Goal: Use online tool/utility: Utilize a website feature to perform a specific function

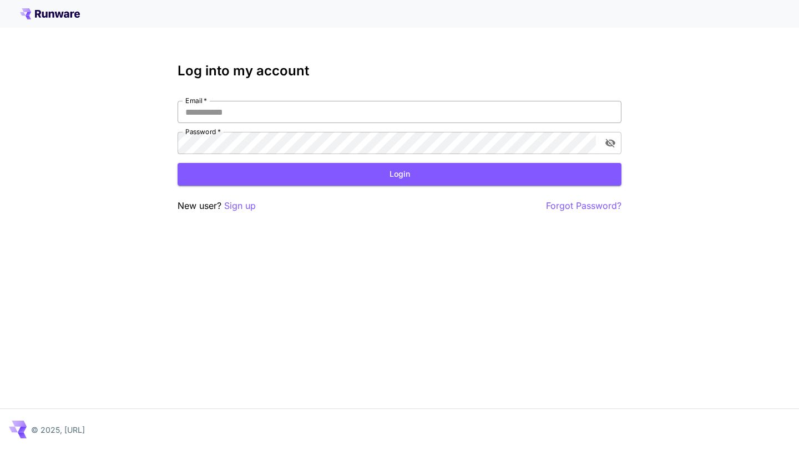
click at [307, 118] on input "Email   *" at bounding box center [399, 112] width 444 height 22
click at [264, 113] on input "Email   *" at bounding box center [399, 112] width 444 height 22
paste input "**********"
type input "**********"
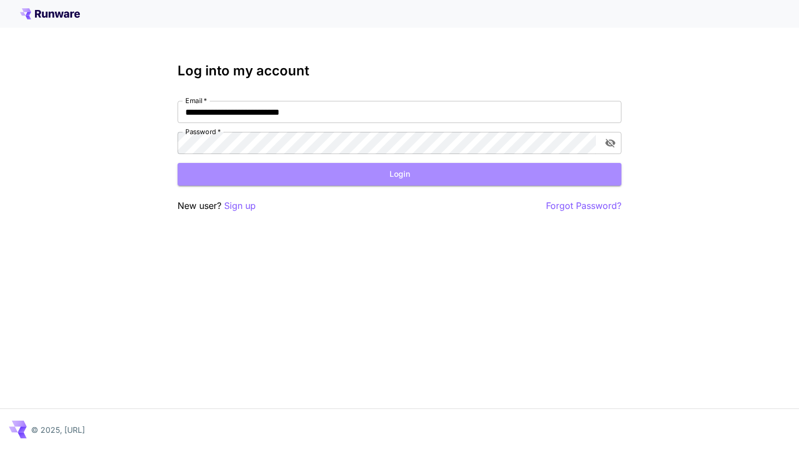
click at [307, 175] on button "Login" at bounding box center [399, 174] width 444 height 23
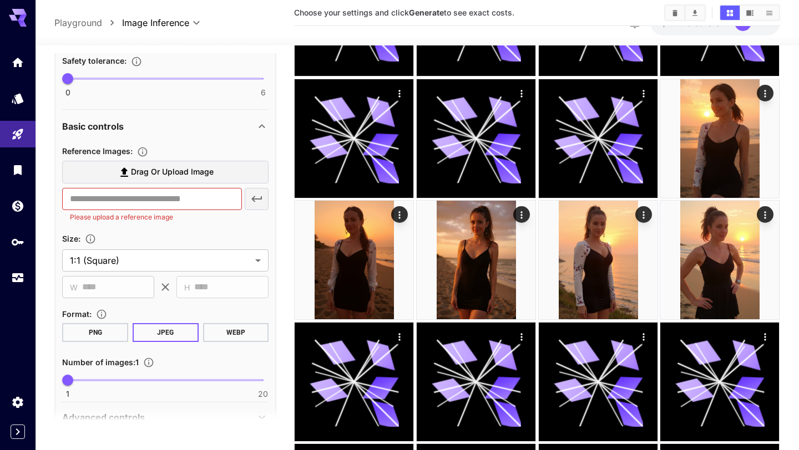
scroll to position [318, 0]
click at [114, 196] on input "text" at bounding box center [151, 198] width 179 height 22
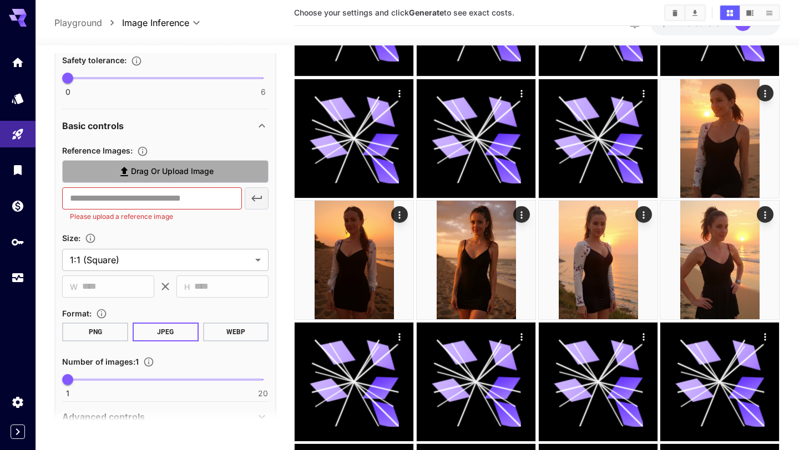
click at [127, 181] on label "Drag or upload image" at bounding box center [165, 171] width 206 height 23
click at [0, 0] on input "Drag or upload image" at bounding box center [0, 0] width 0 height 0
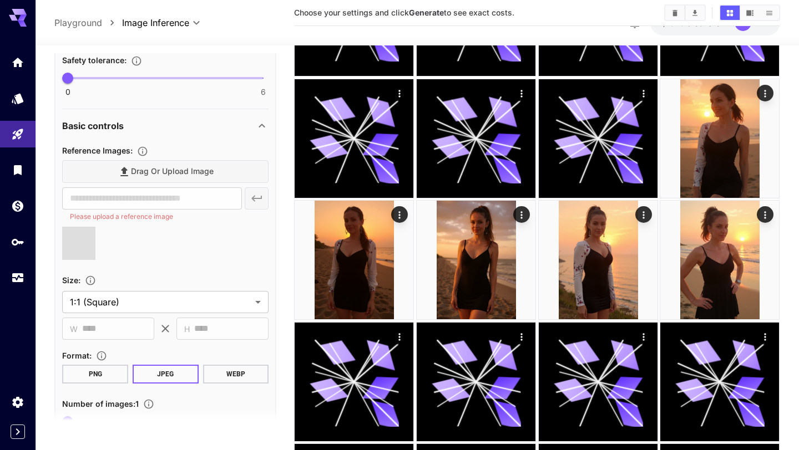
type input "**********"
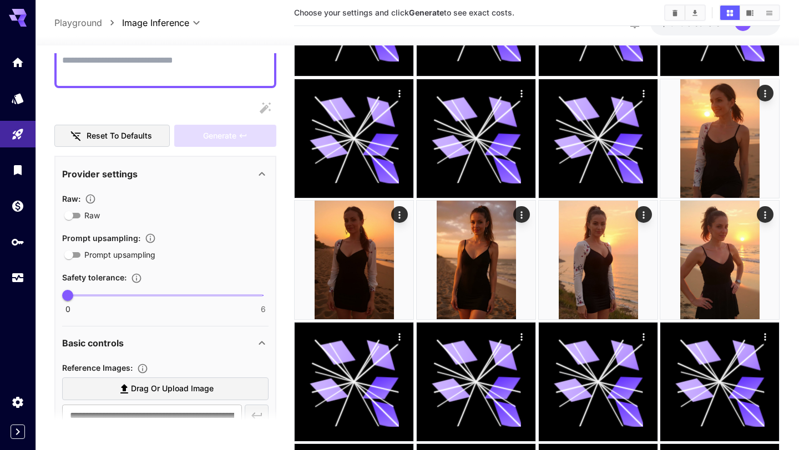
scroll to position [0, 0]
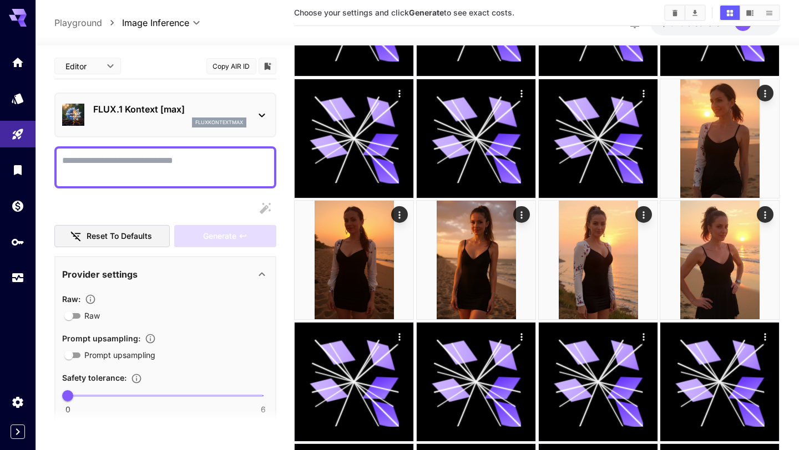
click at [124, 174] on textarea "Raw" at bounding box center [165, 167] width 206 height 27
type textarea "*"
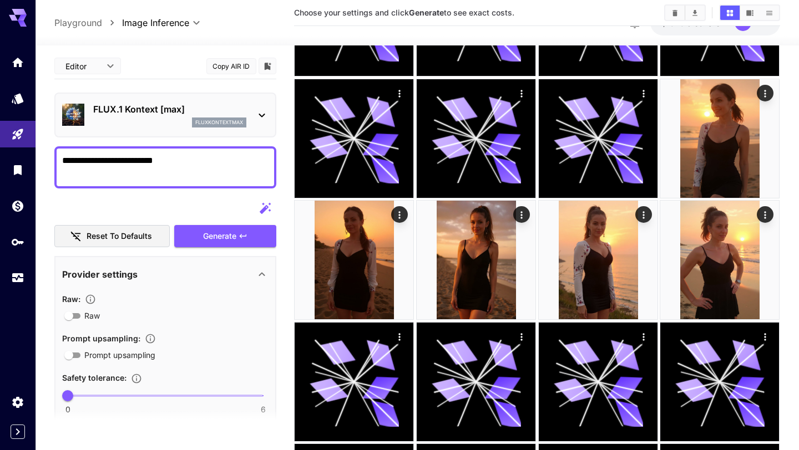
click at [63, 160] on textarea "**********" at bounding box center [165, 167] width 206 height 27
click at [248, 158] on textarea "**********" at bounding box center [165, 167] width 206 height 27
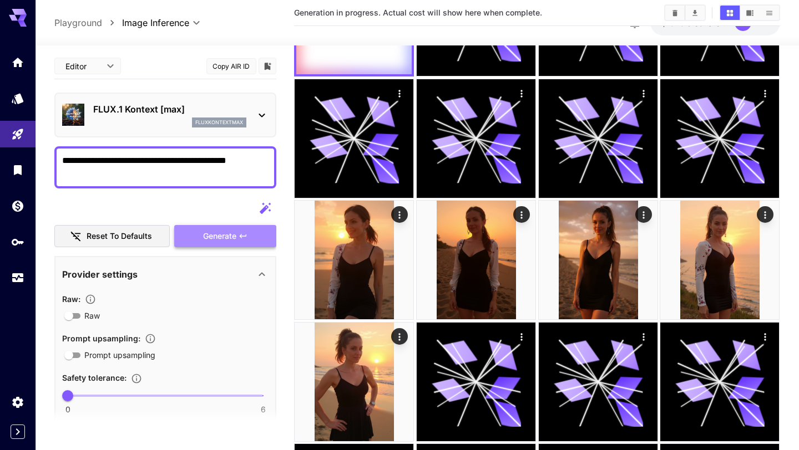
click at [211, 234] on span "Generate" at bounding box center [219, 237] width 33 height 14
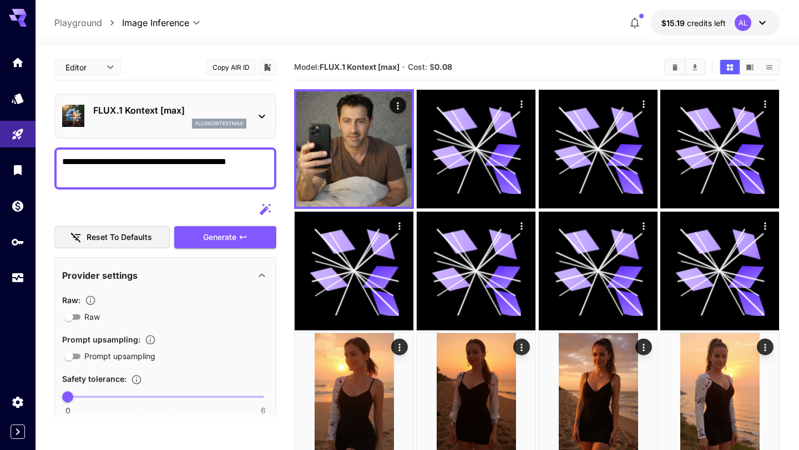
drag, startPoint x: 182, startPoint y: 163, endPoint x: 145, endPoint y: 161, distance: 37.2
click at [145, 161] on textarea "**********" at bounding box center [165, 168] width 206 height 27
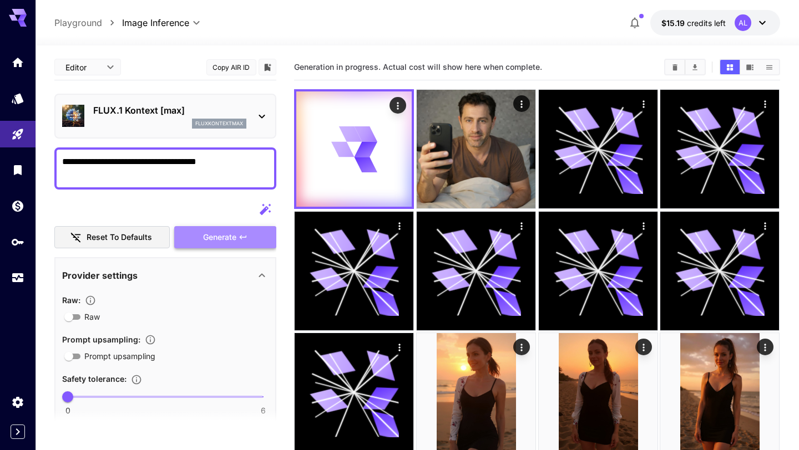
click at [220, 233] on span "Generate" at bounding box center [219, 238] width 33 height 14
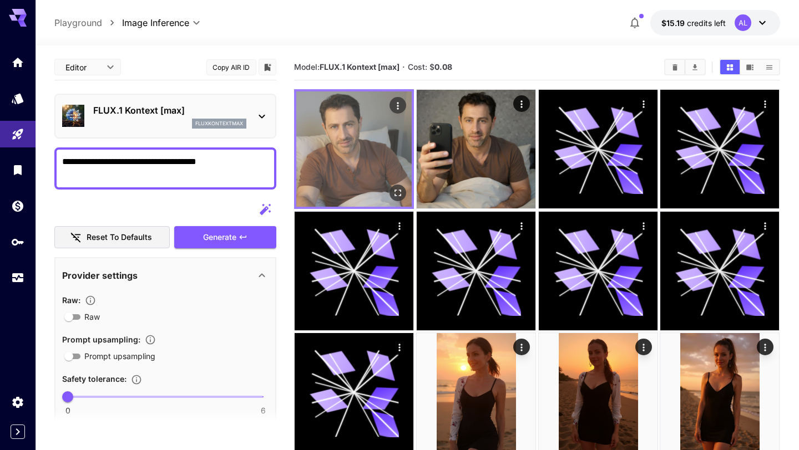
click at [356, 145] on img at bounding box center [353, 148] width 115 height 115
click at [394, 192] on icon "Open in fullscreen" at bounding box center [398, 192] width 11 height 11
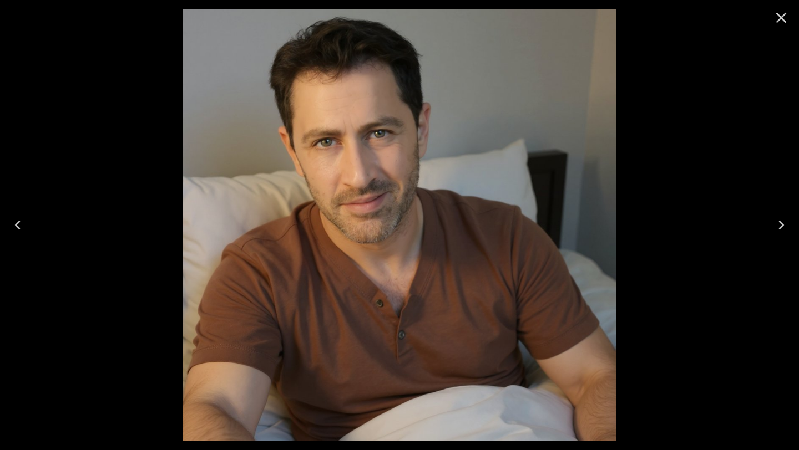
click at [777, 15] on icon "Close" at bounding box center [781, 18] width 11 height 11
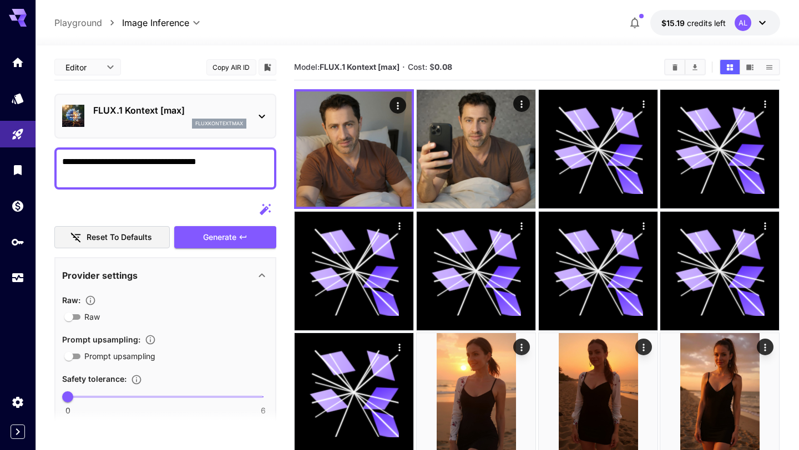
click at [217, 159] on textarea "**********" at bounding box center [165, 168] width 206 height 27
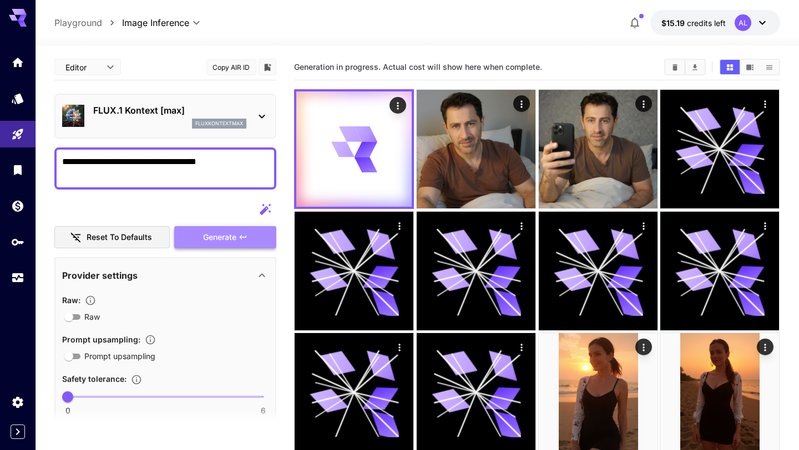
click at [231, 243] on span "Generate" at bounding box center [219, 238] width 33 height 14
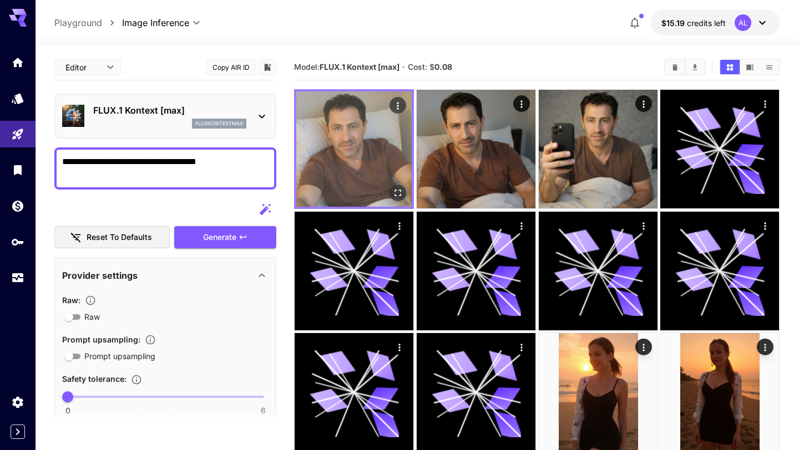
click at [339, 190] on img at bounding box center [353, 148] width 115 height 115
click at [396, 195] on icon "Open in fullscreen" at bounding box center [398, 193] width 7 height 7
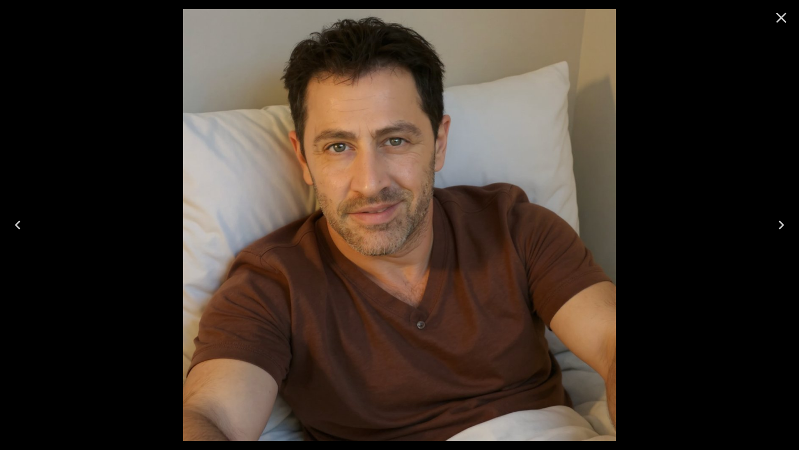
click at [779, 21] on icon "Close" at bounding box center [781, 18] width 18 height 18
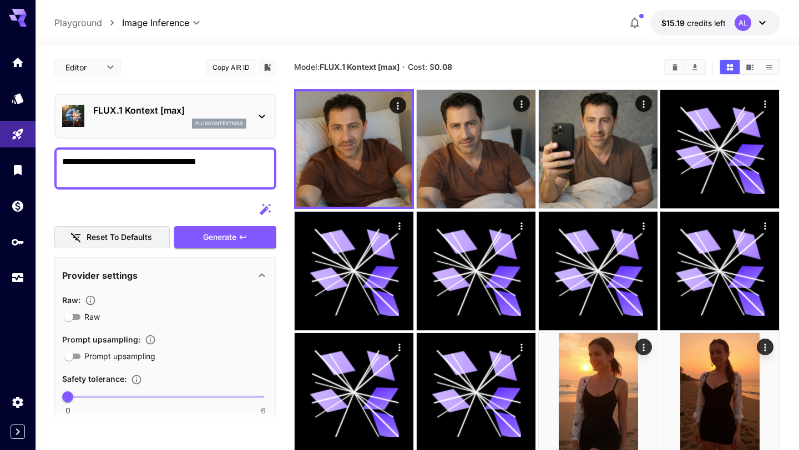
click at [217, 166] on textarea "**********" at bounding box center [165, 168] width 206 height 27
type textarea "**********"
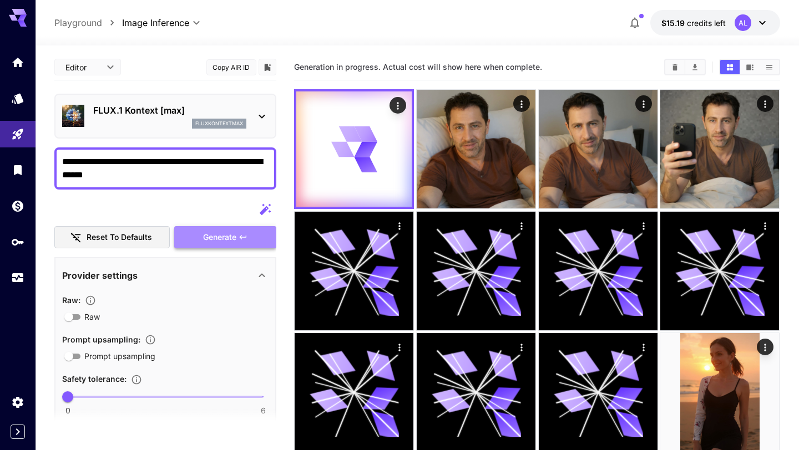
click at [218, 242] on span "Generate" at bounding box center [219, 238] width 33 height 14
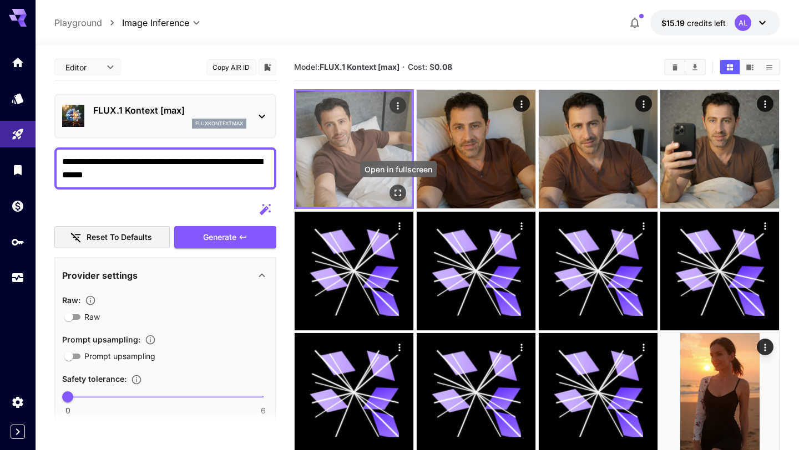
click at [397, 192] on icon "Open in fullscreen" at bounding box center [398, 192] width 11 height 11
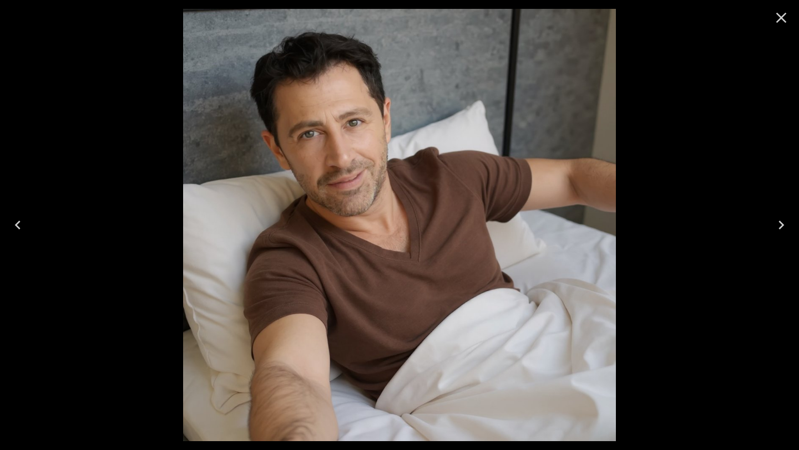
click at [781, 18] on icon "Close" at bounding box center [781, 18] width 11 height 11
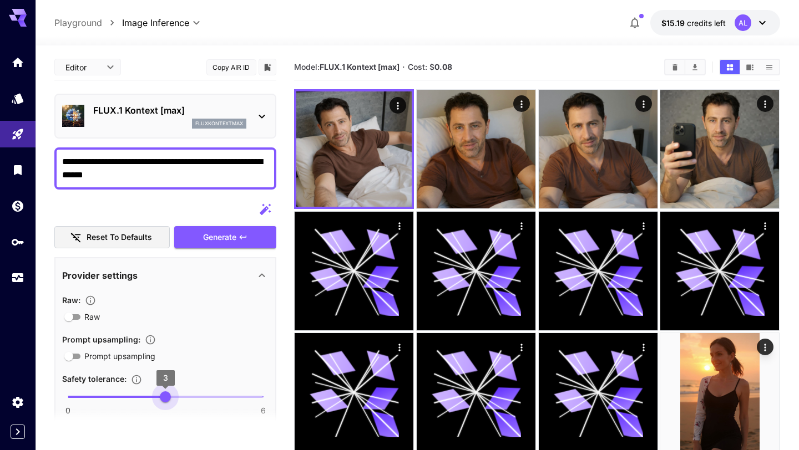
drag, startPoint x: 70, startPoint y: 399, endPoint x: 161, endPoint y: 398, distance: 91.5
click at [161, 398] on span "3" at bounding box center [165, 396] width 11 height 11
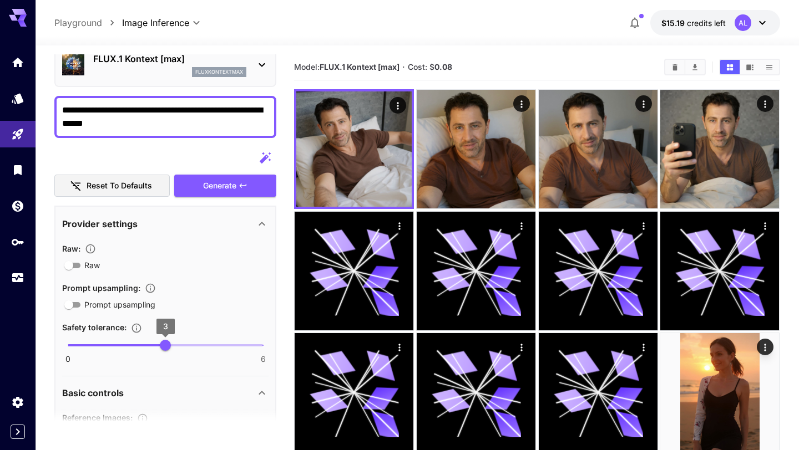
scroll to position [51, 0]
type input "*"
drag, startPoint x: 162, startPoint y: 347, endPoint x: 57, endPoint y: 339, distance: 105.1
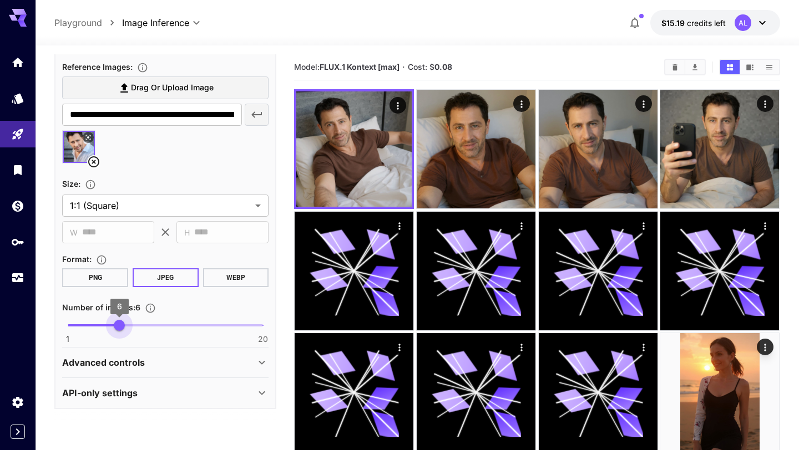
type input "*"
drag, startPoint x: 68, startPoint y: 329, endPoint x: 108, endPoint y: 328, distance: 40.5
click at [108, 328] on span "5" at bounding box center [109, 325] width 11 height 11
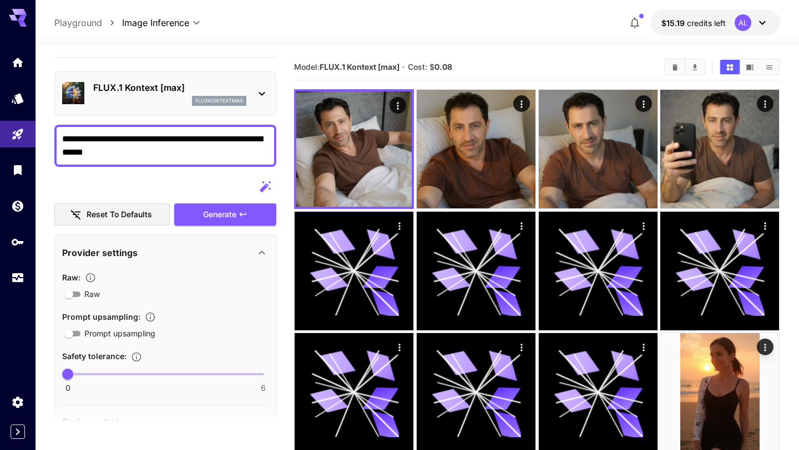
scroll to position [7, 0]
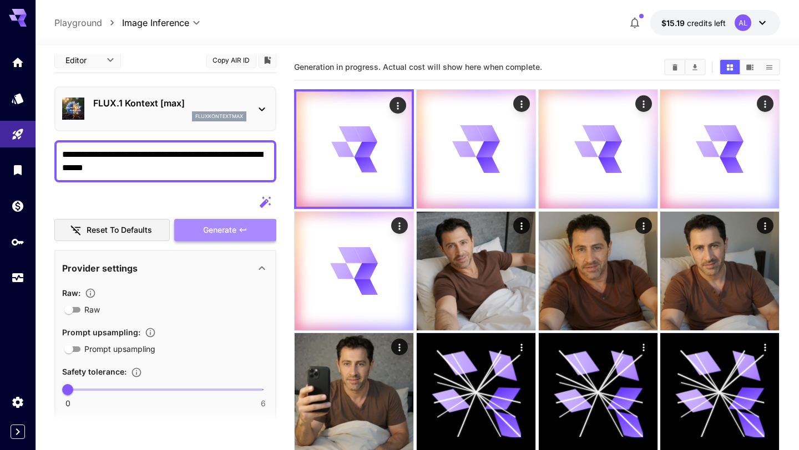
click at [208, 232] on span "Generate" at bounding box center [219, 230] width 33 height 14
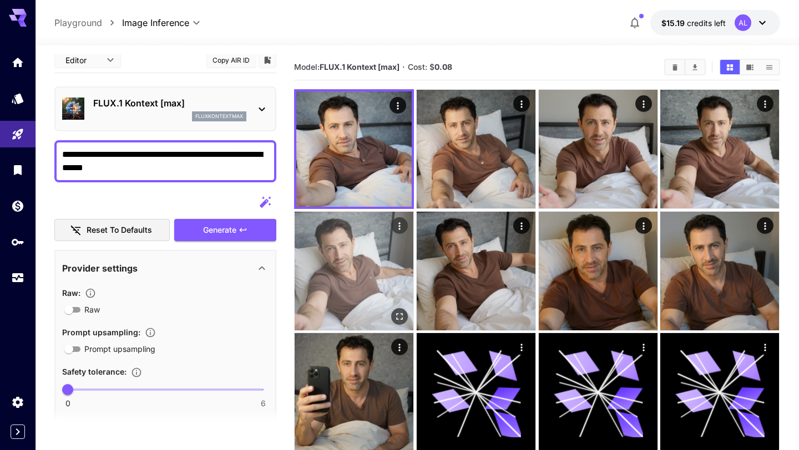
click at [380, 252] on img at bounding box center [353, 271] width 119 height 119
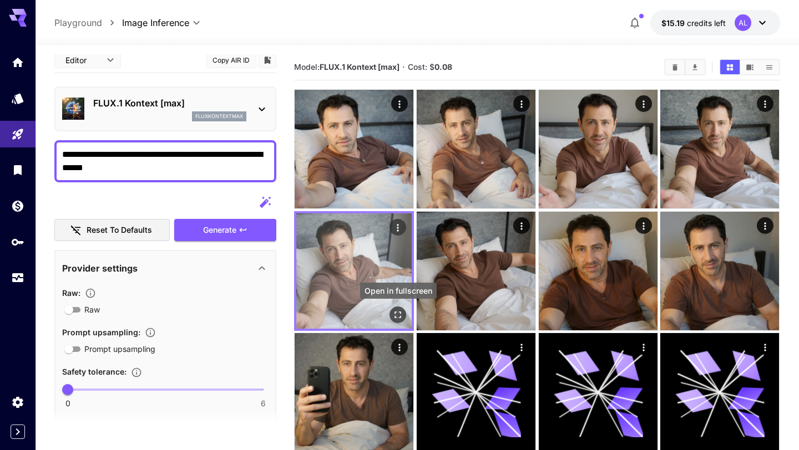
click at [399, 317] on icon "Open in fullscreen" at bounding box center [398, 314] width 11 height 11
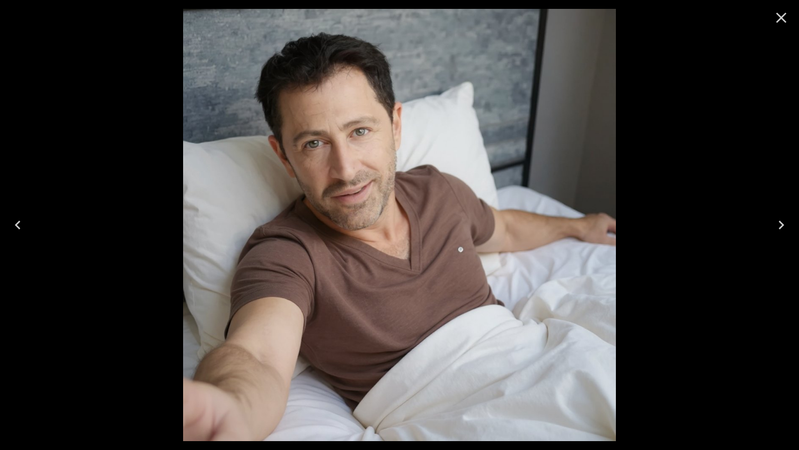
click at [780, 15] on icon "Close" at bounding box center [781, 18] width 18 height 18
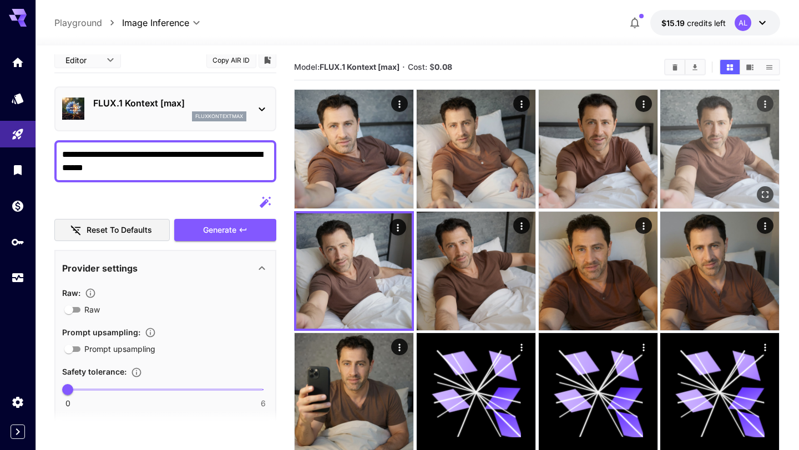
click at [752, 131] on img at bounding box center [719, 149] width 119 height 119
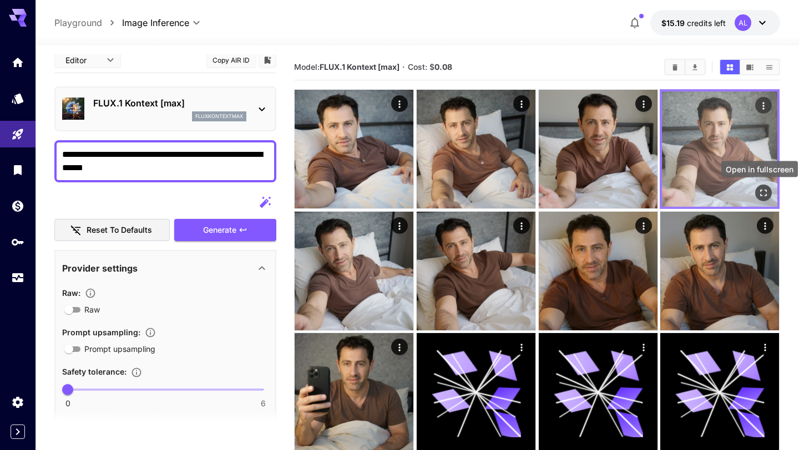
click at [761, 197] on icon "Open in fullscreen" at bounding box center [763, 192] width 11 height 11
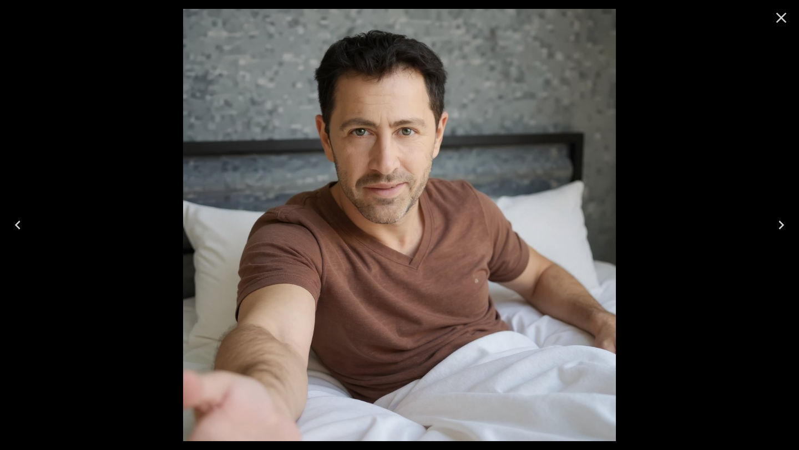
click at [777, 22] on icon "Close" at bounding box center [781, 18] width 18 height 18
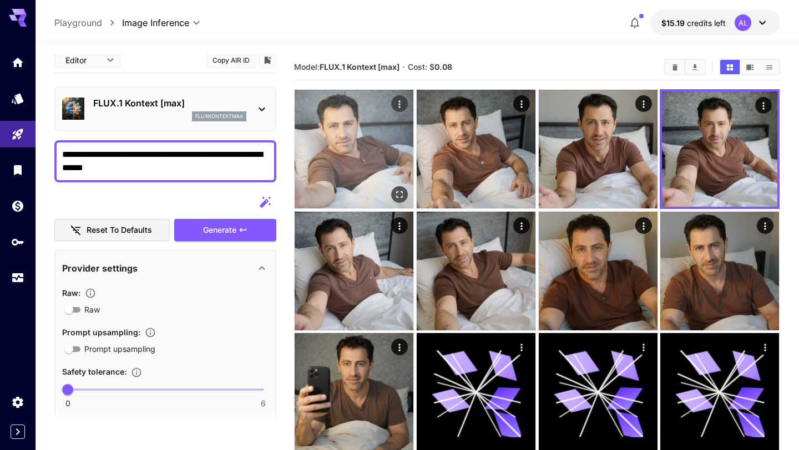
click at [373, 146] on img at bounding box center [353, 149] width 119 height 119
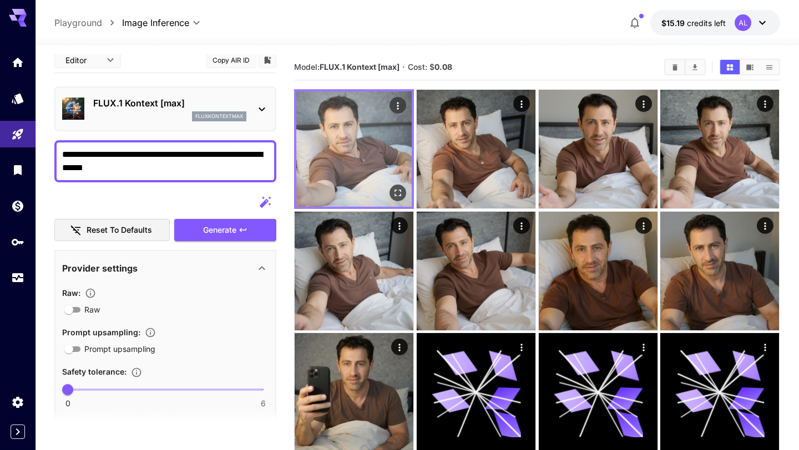
click at [401, 191] on icon "Open in fullscreen" at bounding box center [398, 192] width 11 height 11
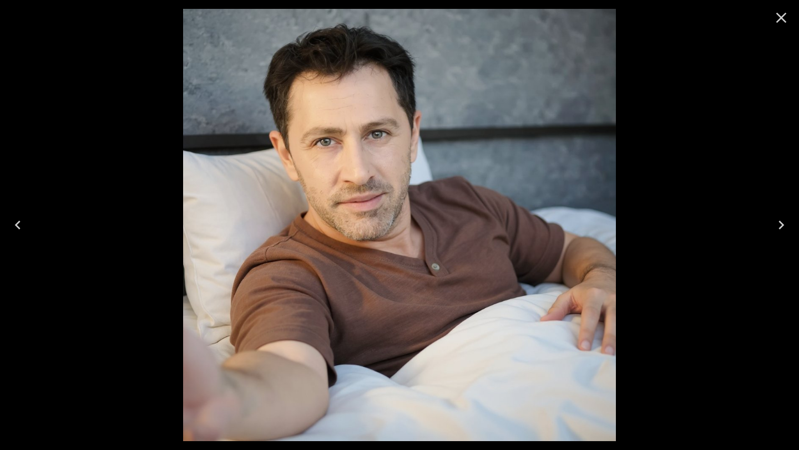
click at [782, 19] on icon "Close" at bounding box center [781, 18] width 11 height 11
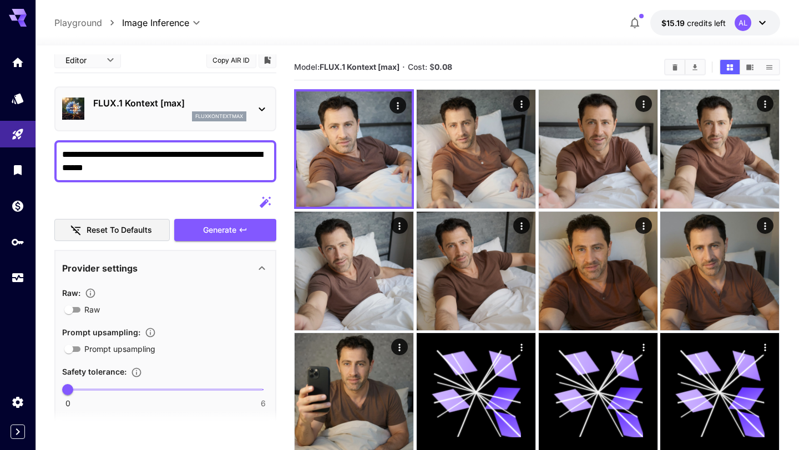
click at [182, 165] on textarea "**********" at bounding box center [165, 161] width 206 height 27
drag, startPoint x: 217, startPoint y: 155, endPoint x: 237, endPoint y: 171, distance: 26.4
click at [237, 171] on textarea "**********" at bounding box center [165, 161] width 206 height 27
drag, startPoint x: 218, startPoint y: 156, endPoint x: 250, endPoint y: 156, distance: 31.6
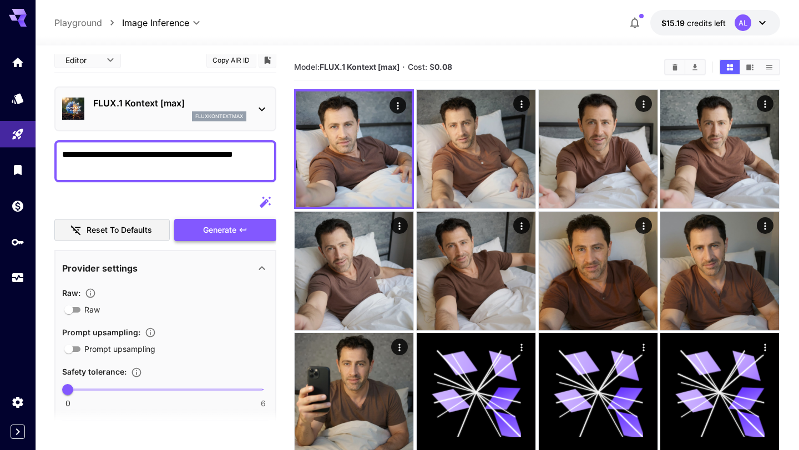
click at [215, 240] on button "Generate" at bounding box center [225, 230] width 102 height 23
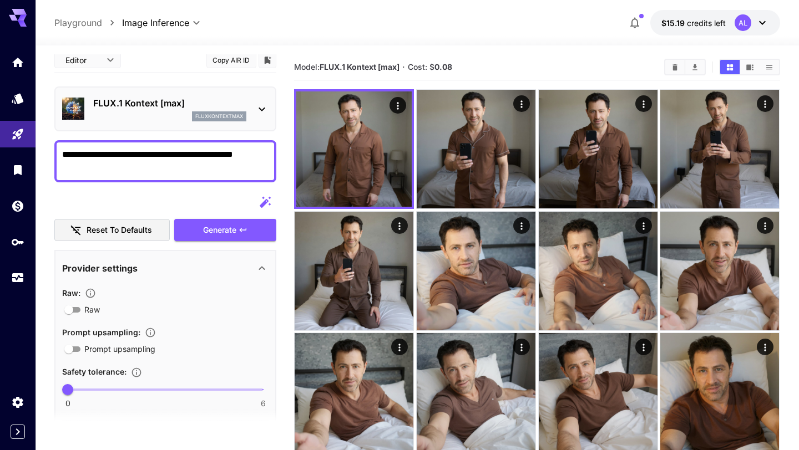
click at [262, 156] on textarea "**********" at bounding box center [165, 161] width 206 height 27
click at [222, 243] on div "**********" at bounding box center [165, 425] width 222 height 757
click at [222, 236] on button "Generate" at bounding box center [225, 230] width 102 height 23
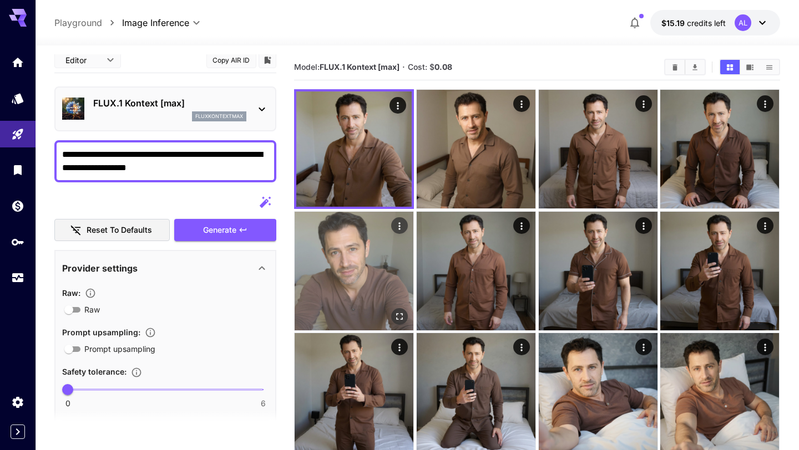
click at [353, 272] on img at bounding box center [353, 271] width 119 height 119
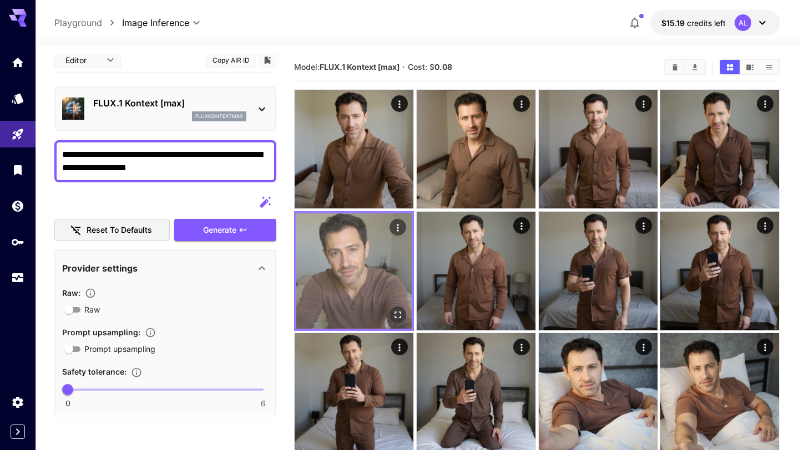
click at [400, 315] on icon "Open in fullscreen" at bounding box center [398, 314] width 11 height 11
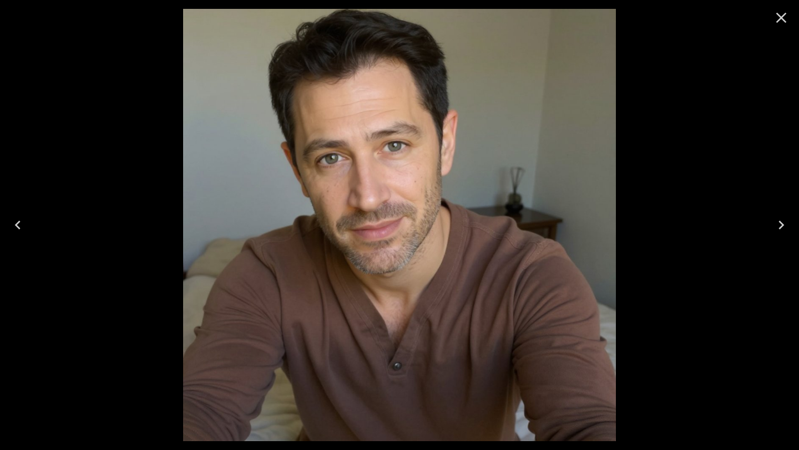
click at [780, 23] on icon "Close" at bounding box center [781, 18] width 18 height 18
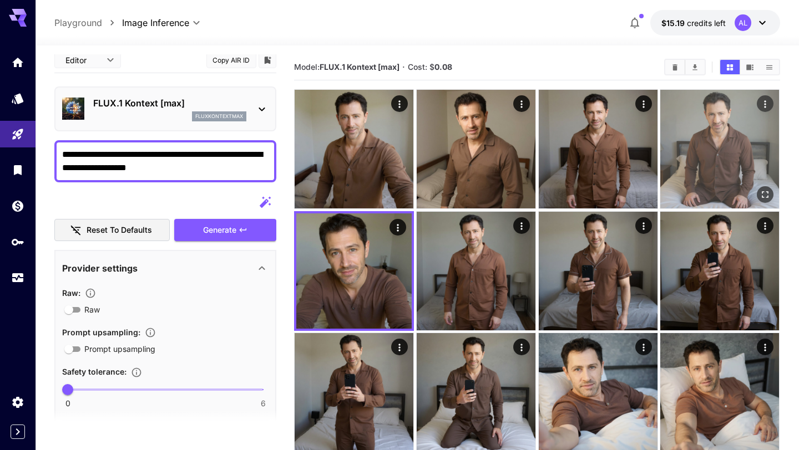
click at [732, 126] on img at bounding box center [719, 149] width 119 height 119
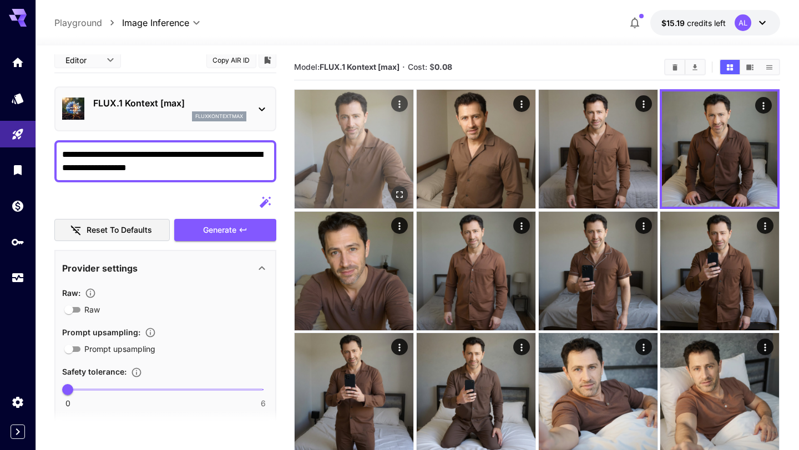
click at [385, 160] on img at bounding box center [353, 149] width 119 height 119
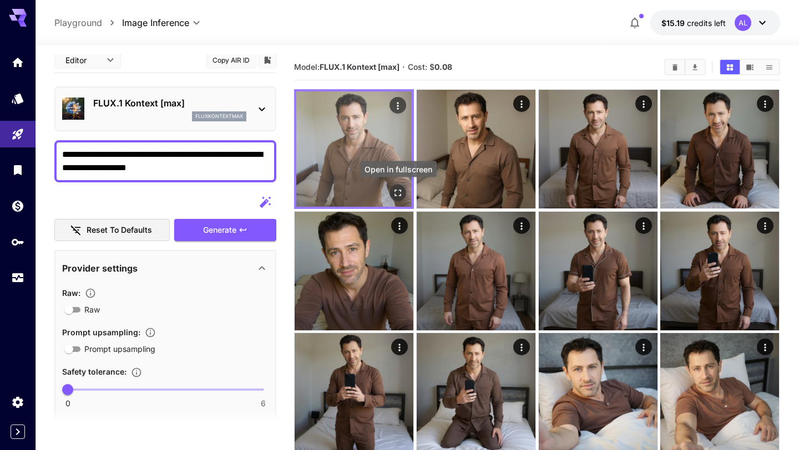
click at [396, 190] on icon "Open in fullscreen" at bounding box center [398, 192] width 11 height 11
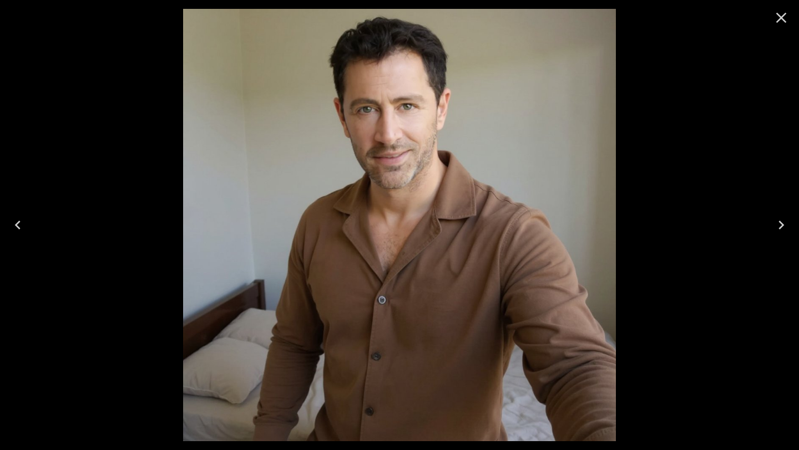
click at [779, 18] on icon "Close" at bounding box center [781, 18] width 18 height 18
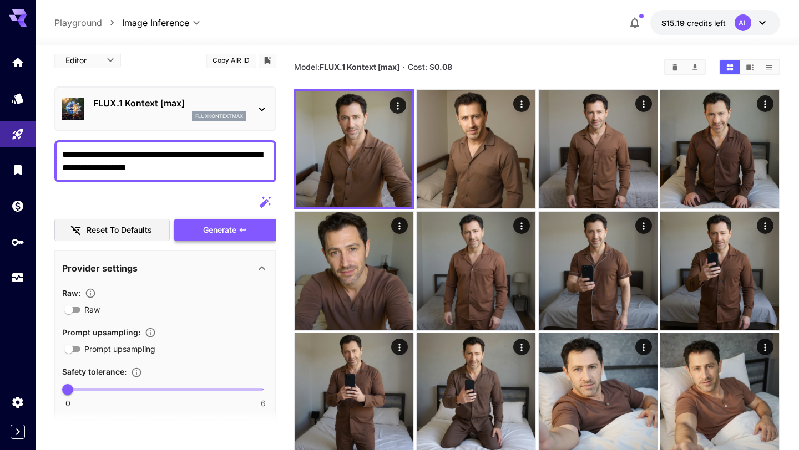
click at [229, 228] on span "Generate" at bounding box center [219, 230] width 33 height 14
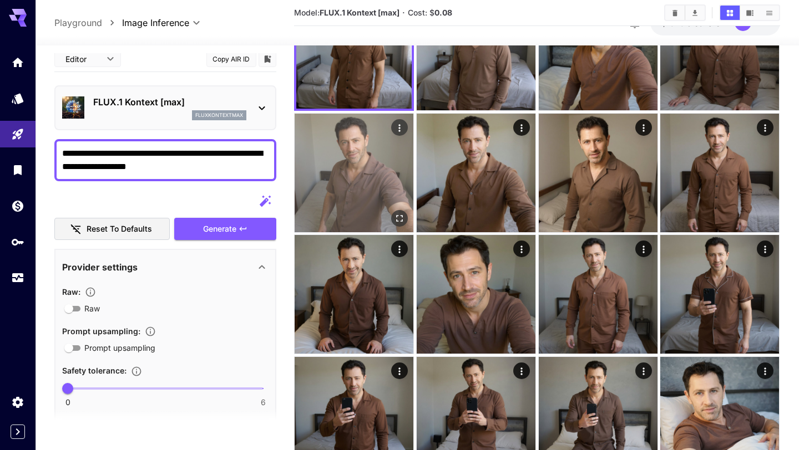
scroll to position [0, 0]
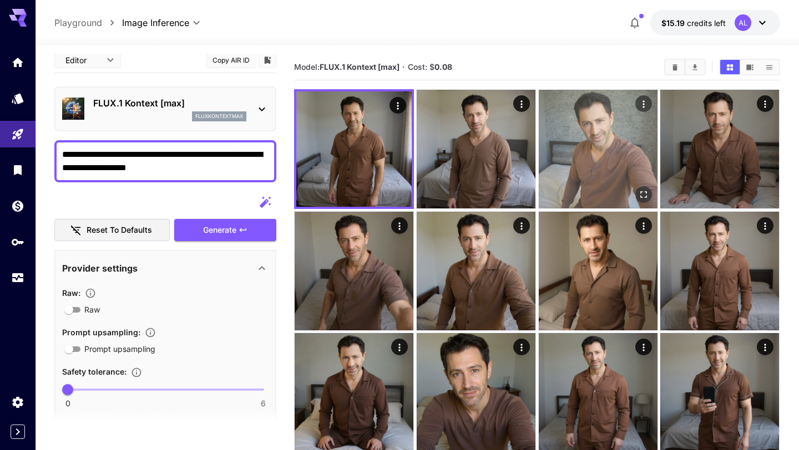
click at [581, 186] on img at bounding box center [597, 149] width 119 height 119
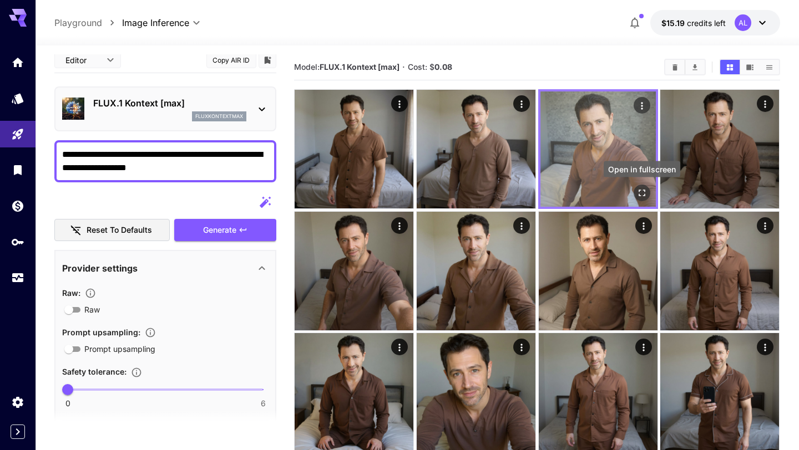
click at [642, 196] on icon "Open in fullscreen" at bounding box center [641, 192] width 11 height 11
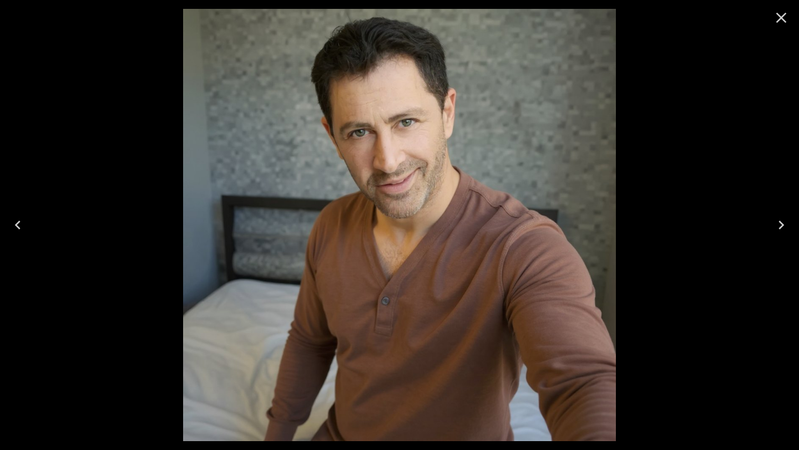
click at [785, 19] on icon "Close" at bounding box center [781, 18] width 18 height 18
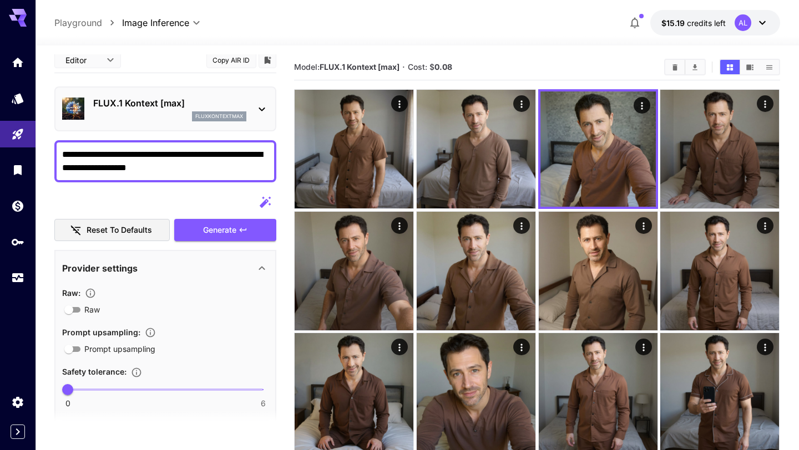
click at [199, 176] on div "**********" at bounding box center [165, 161] width 222 height 42
click at [198, 170] on textarea "**********" at bounding box center [165, 161] width 206 height 27
drag, startPoint x: 178, startPoint y: 167, endPoint x: 227, endPoint y: 171, distance: 49.0
click at [227, 171] on textarea "**********" at bounding box center [165, 161] width 206 height 27
click at [209, 235] on span "Generate" at bounding box center [219, 230] width 33 height 14
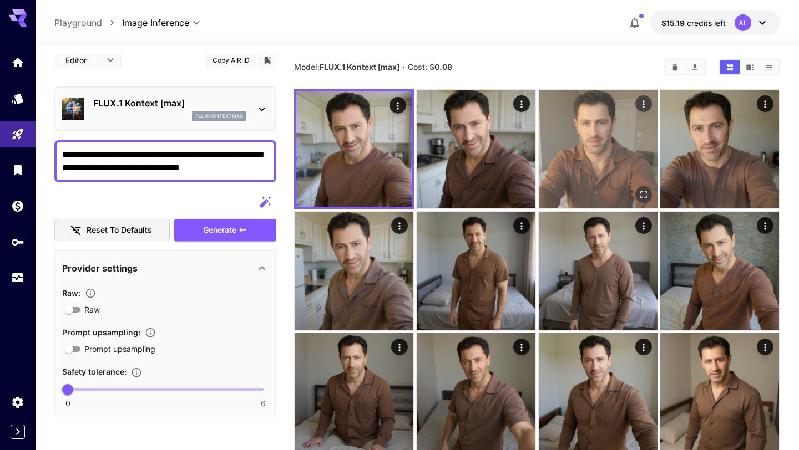
click at [570, 158] on img at bounding box center [597, 149] width 119 height 119
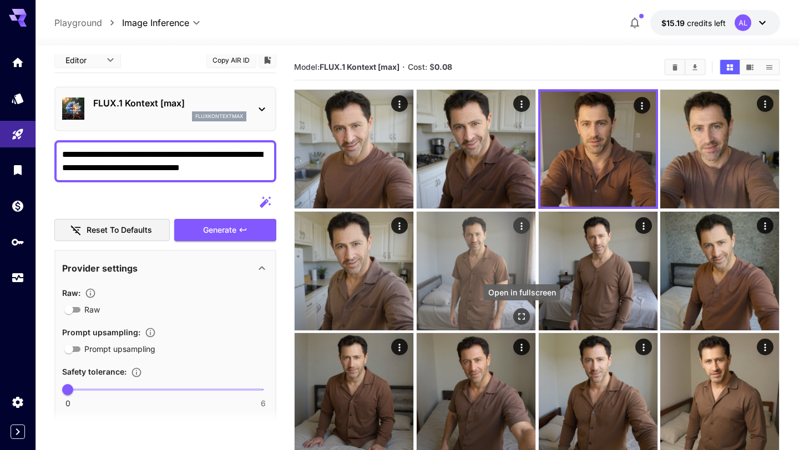
click at [525, 317] on icon "Open in fullscreen" at bounding box center [521, 316] width 11 height 11
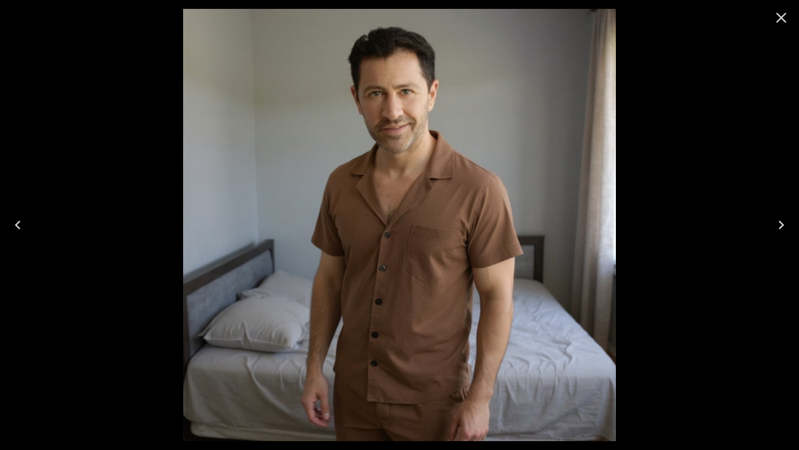
click at [781, 22] on icon "Close" at bounding box center [781, 18] width 18 height 18
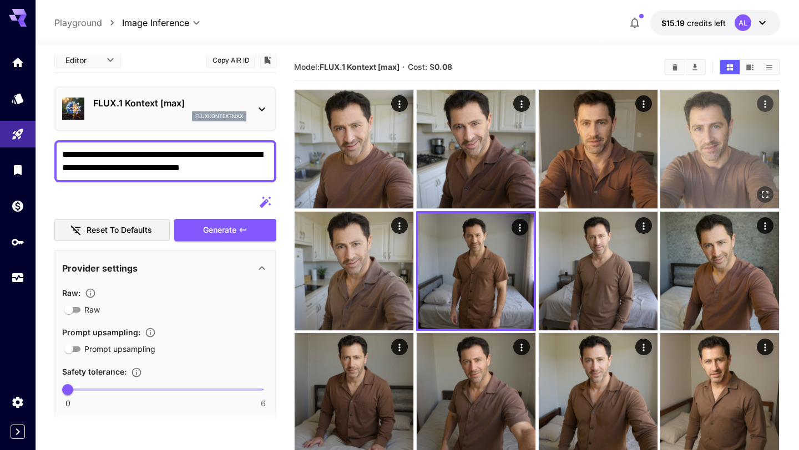
click at [690, 160] on img at bounding box center [719, 149] width 119 height 119
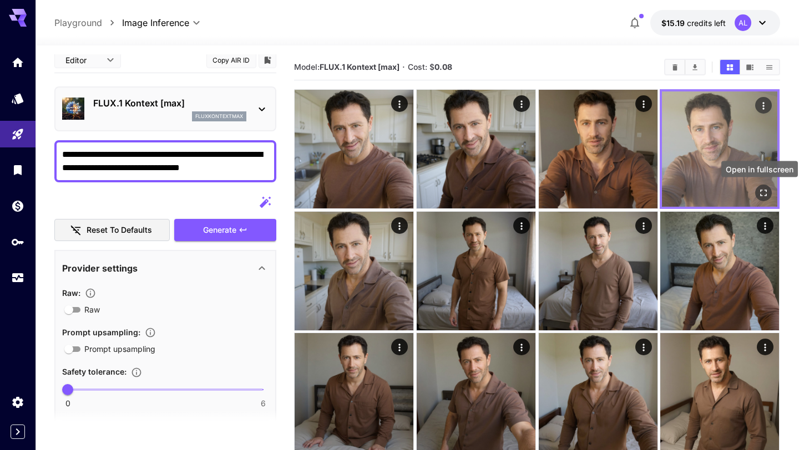
click at [764, 199] on button "Open in fullscreen" at bounding box center [763, 193] width 17 height 17
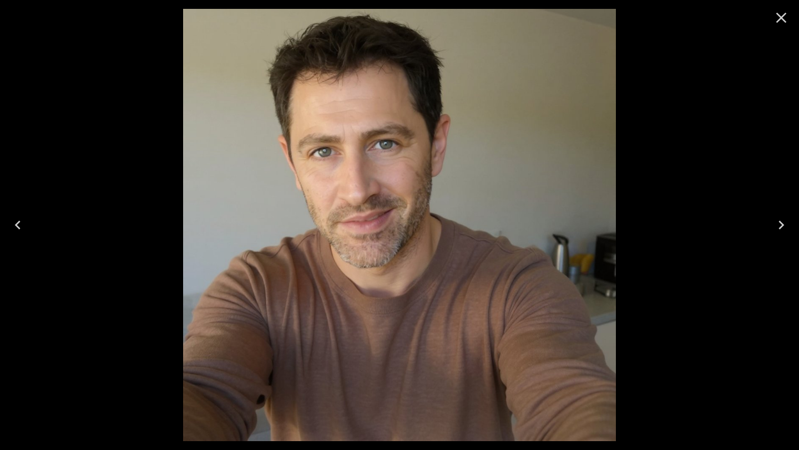
click at [775, 29] on button "Close" at bounding box center [780, 17] width 27 height 27
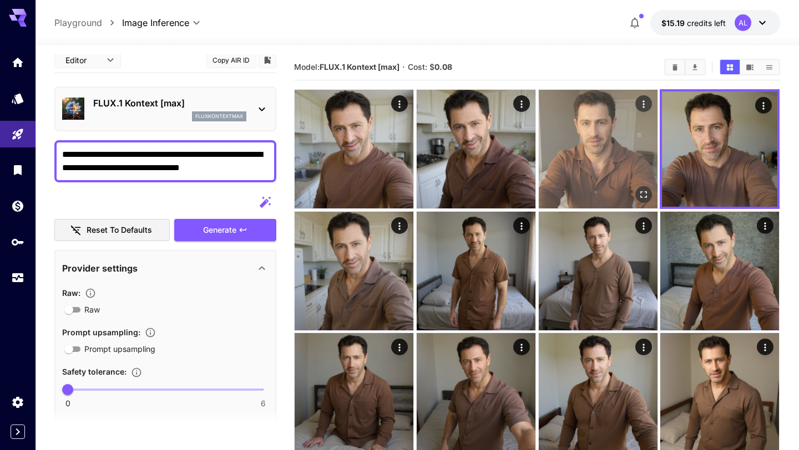
click at [561, 165] on img at bounding box center [597, 149] width 119 height 119
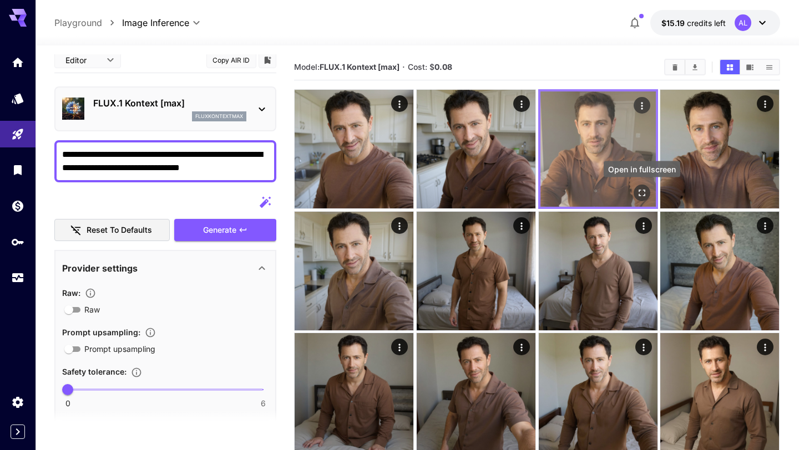
click at [638, 194] on icon "Open in fullscreen" at bounding box center [641, 192] width 11 height 11
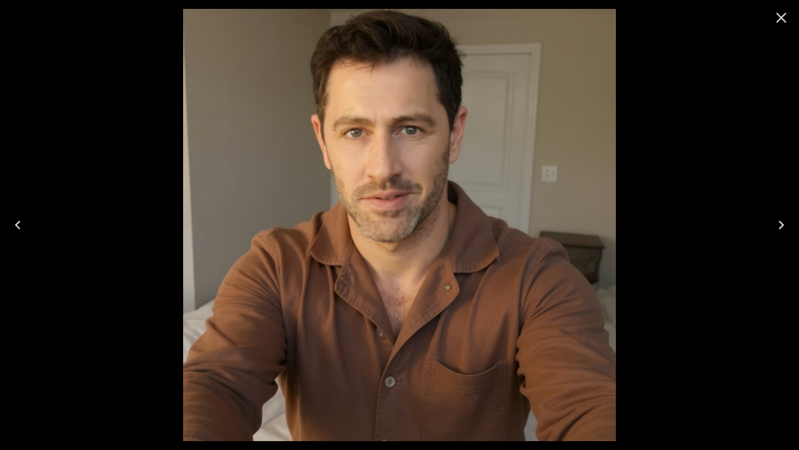
click at [779, 18] on icon "Close" at bounding box center [781, 18] width 18 height 18
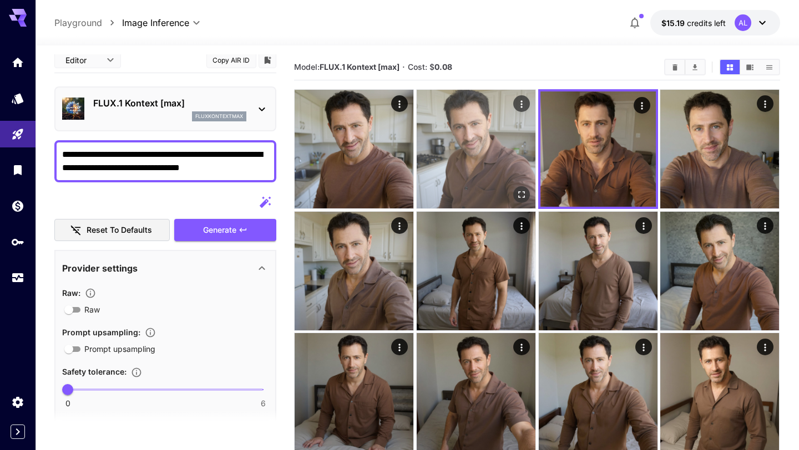
click at [519, 148] on img at bounding box center [475, 149] width 119 height 119
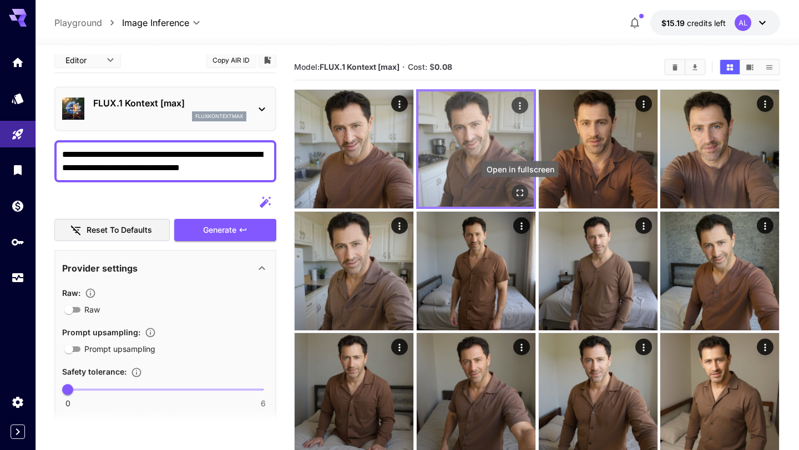
click at [515, 194] on icon "Open in fullscreen" at bounding box center [519, 192] width 11 height 11
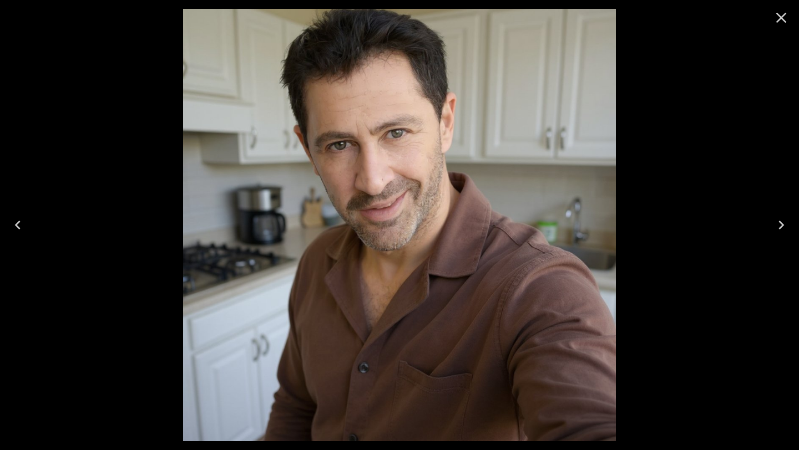
click at [783, 22] on icon "Close" at bounding box center [781, 18] width 18 height 18
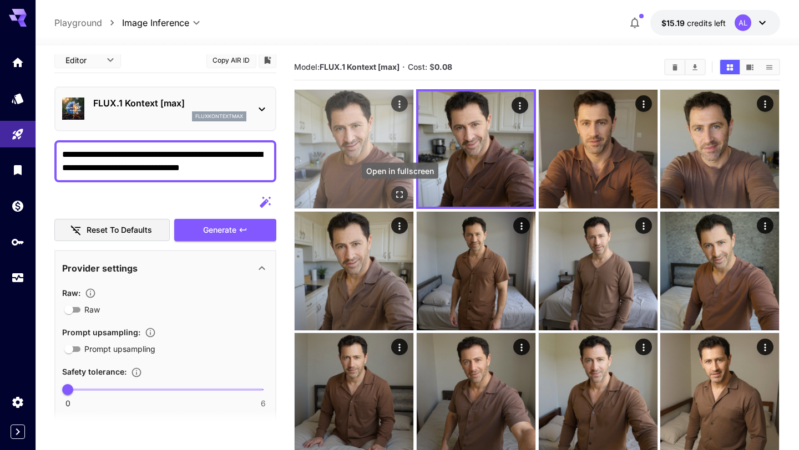
click at [406, 193] on button "Open in fullscreen" at bounding box center [399, 194] width 17 height 17
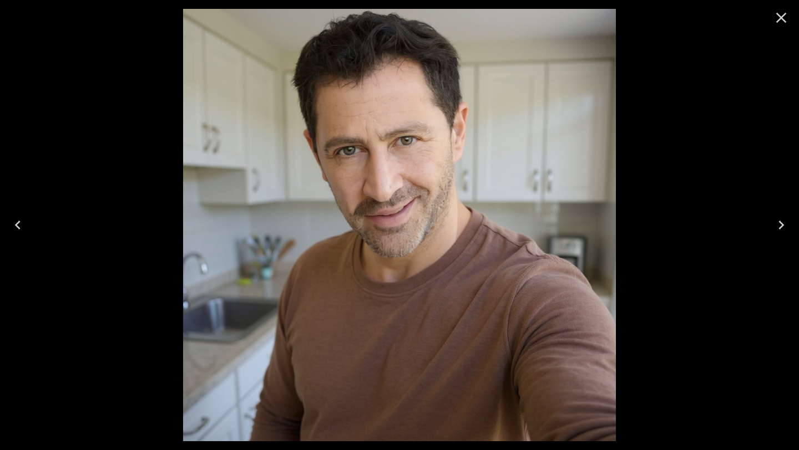
click at [775, 20] on icon "Close" at bounding box center [781, 18] width 18 height 18
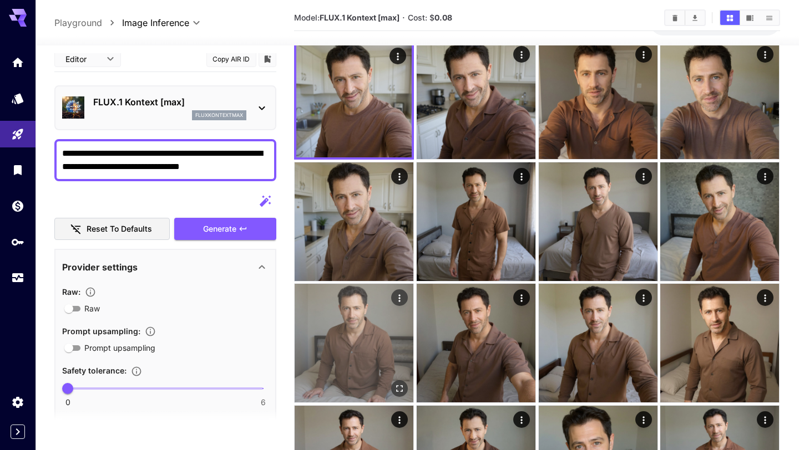
scroll to position [72, 0]
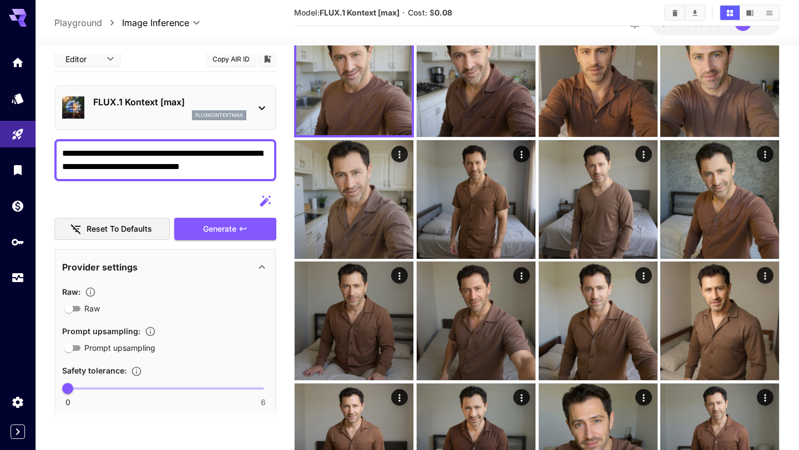
click at [246, 171] on textarea "**********" at bounding box center [165, 160] width 206 height 27
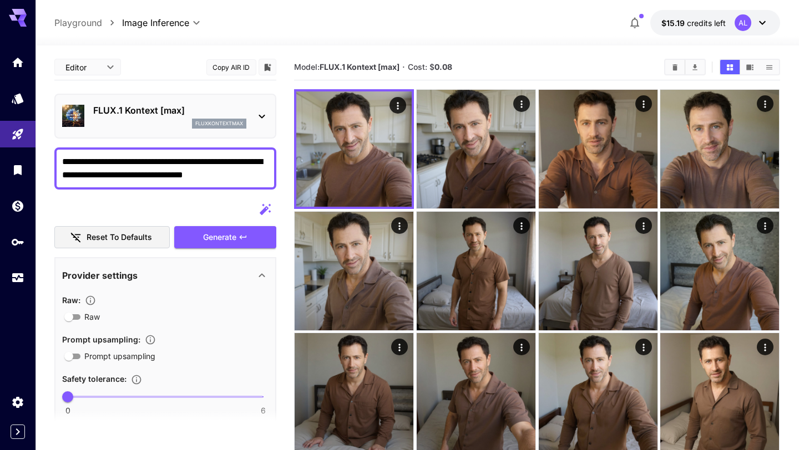
scroll to position [2, 0]
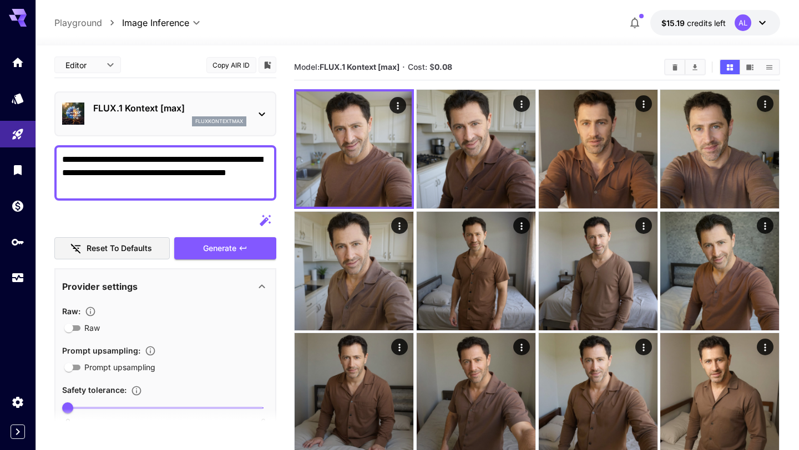
drag, startPoint x: 235, startPoint y: 170, endPoint x: 248, endPoint y: 191, distance: 25.2
click at [248, 191] on textarea "**********" at bounding box center [165, 173] width 206 height 40
type textarea "**********"
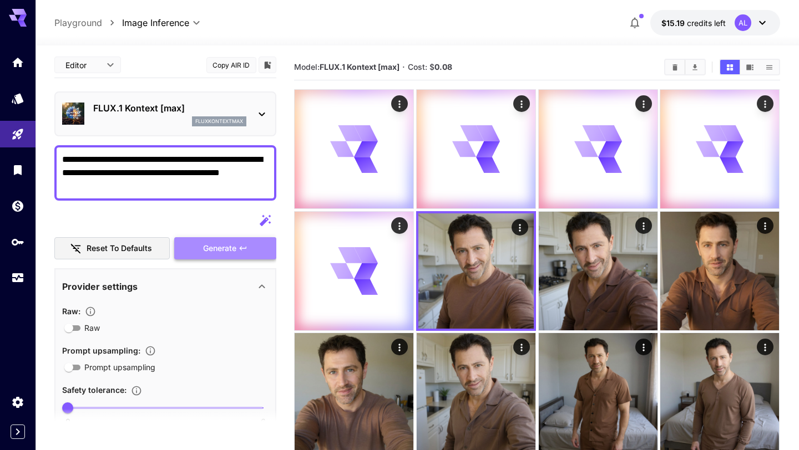
click at [244, 251] on icon "button" at bounding box center [242, 248] width 9 height 9
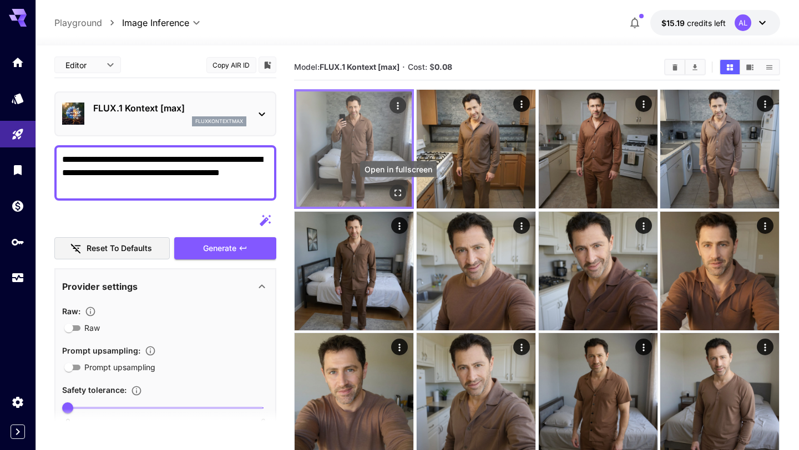
click at [394, 193] on icon "Open in fullscreen" at bounding box center [398, 192] width 11 height 11
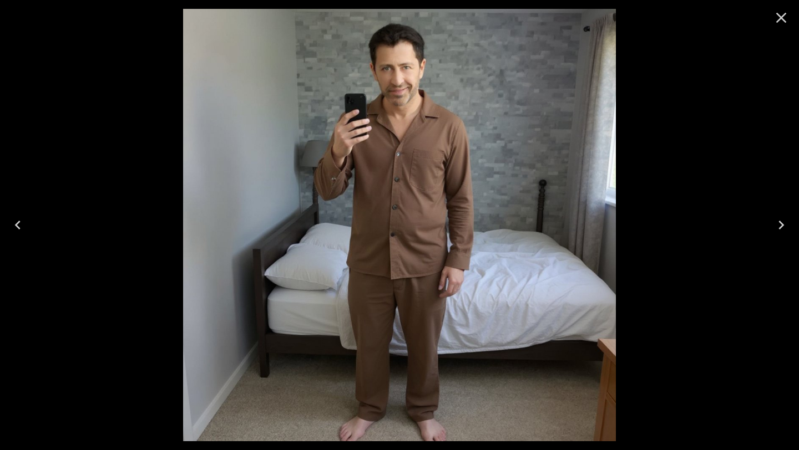
click at [791, 211] on button "Next" at bounding box center [780, 225] width 35 height 44
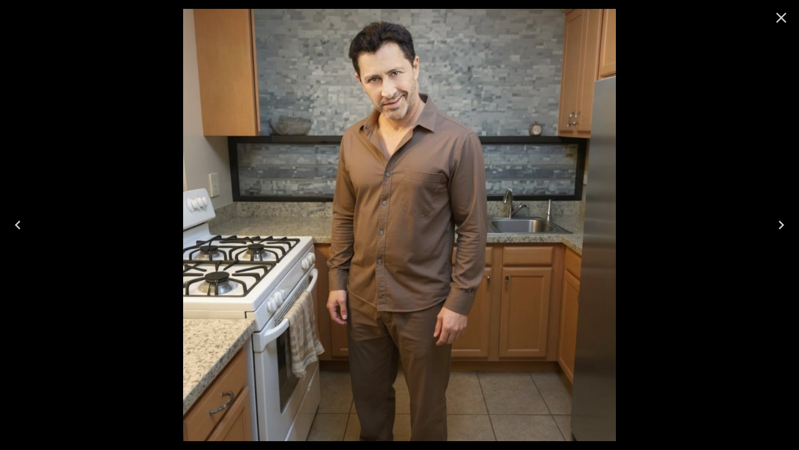
click at [791, 211] on button "Next" at bounding box center [780, 225] width 35 height 44
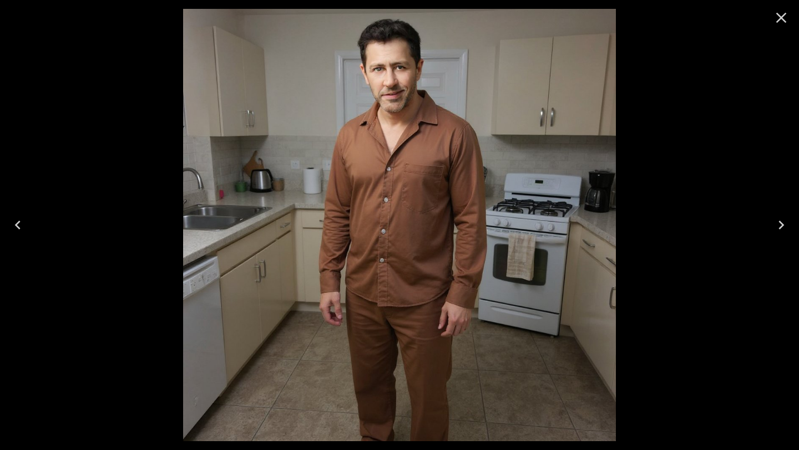
click at [765, 7] on div at bounding box center [780, 17] width 35 height 35
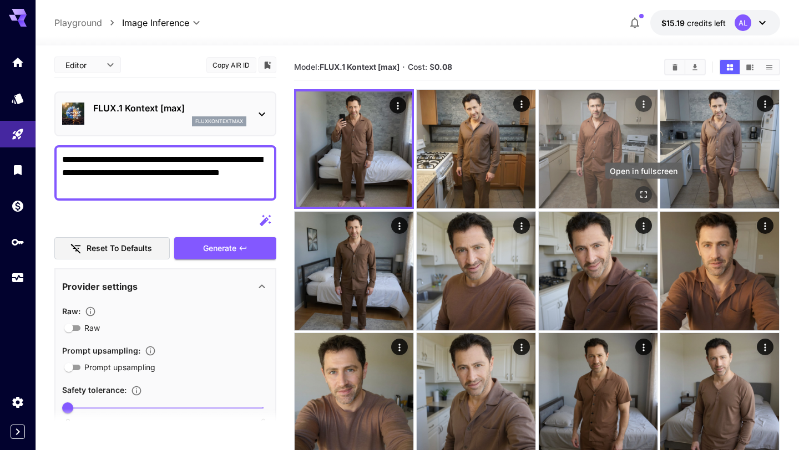
click at [649, 200] on button "Open in fullscreen" at bounding box center [643, 194] width 17 height 17
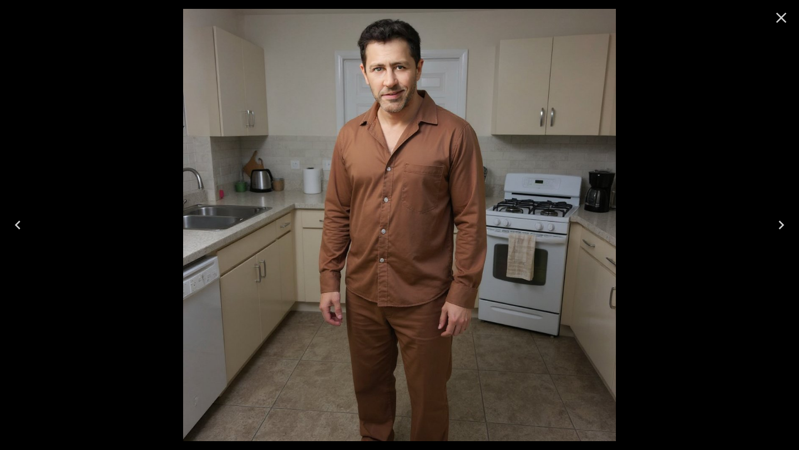
click at [40, 237] on div at bounding box center [399, 225] width 799 height 450
click at [15, 231] on icon "Previous" at bounding box center [18, 225] width 18 height 18
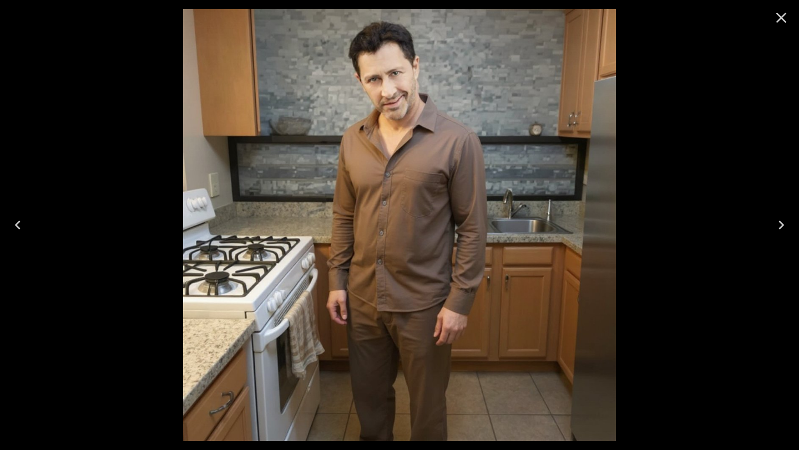
click at [18, 227] on icon "Previous" at bounding box center [18, 225] width 6 height 9
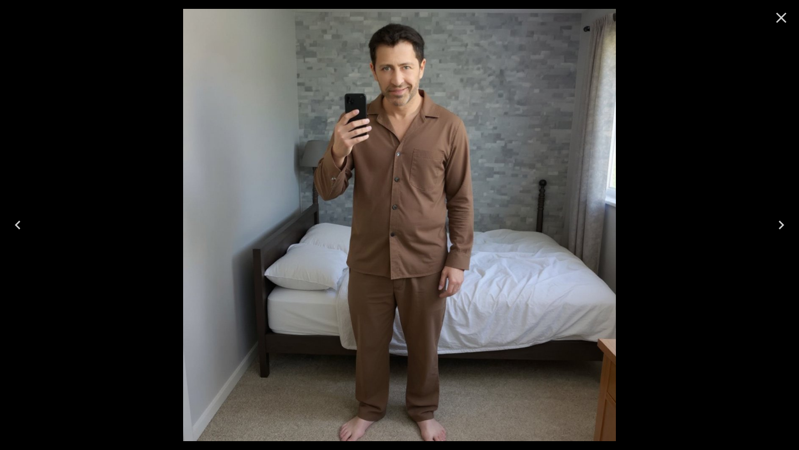
click at [796, 221] on button "Next" at bounding box center [780, 225] width 35 height 44
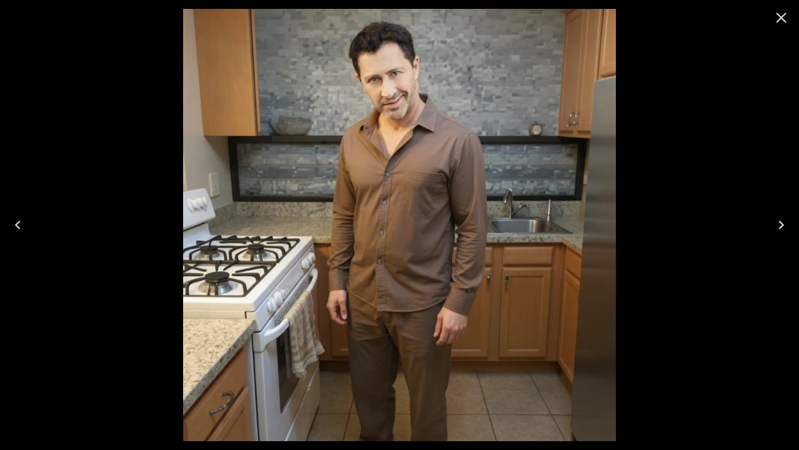
click at [795, 222] on button "Next" at bounding box center [780, 225] width 35 height 44
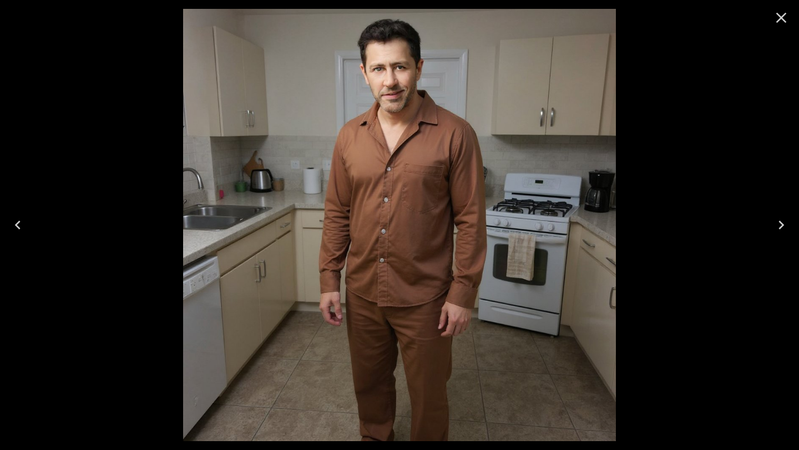
click at [795, 222] on button "Next" at bounding box center [780, 225] width 35 height 44
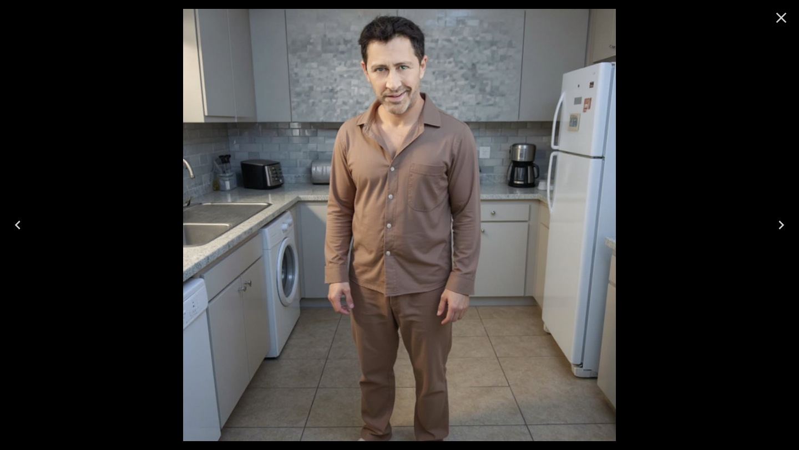
click at [795, 222] on button "Next" at bounding box center [780, 225] width 35 height 44
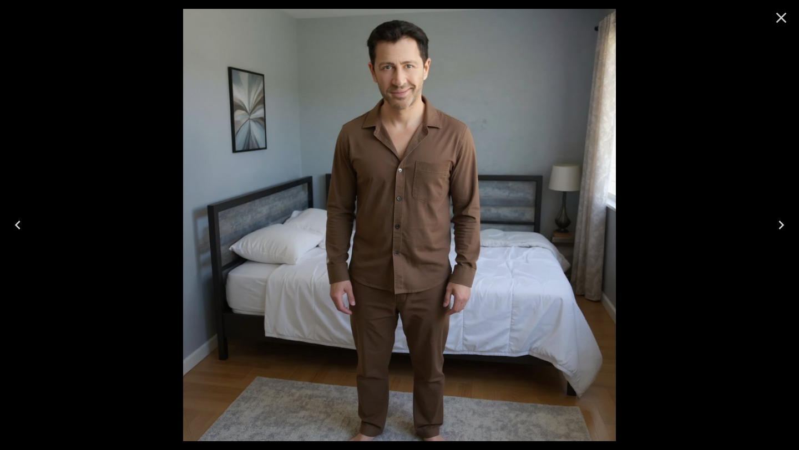
click at [779, 223] on icon "Next" at bounding box center [781, 225] width 18 height 18
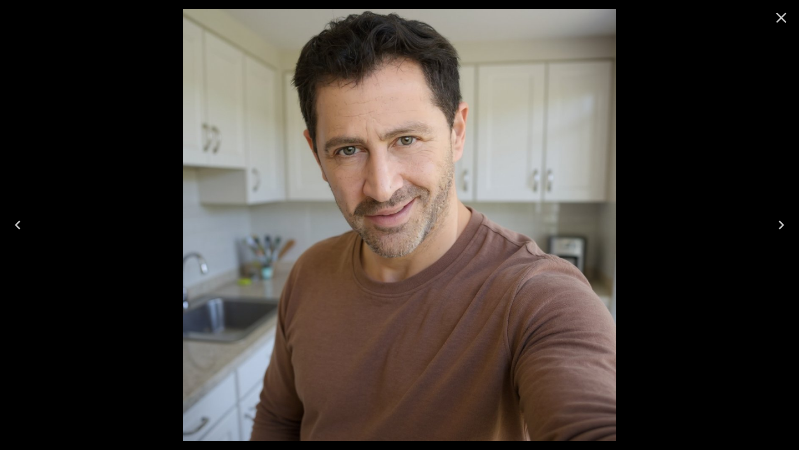
click at [780, 18] on icon "Close" at bounding box center [781, 18] width 11 height 11
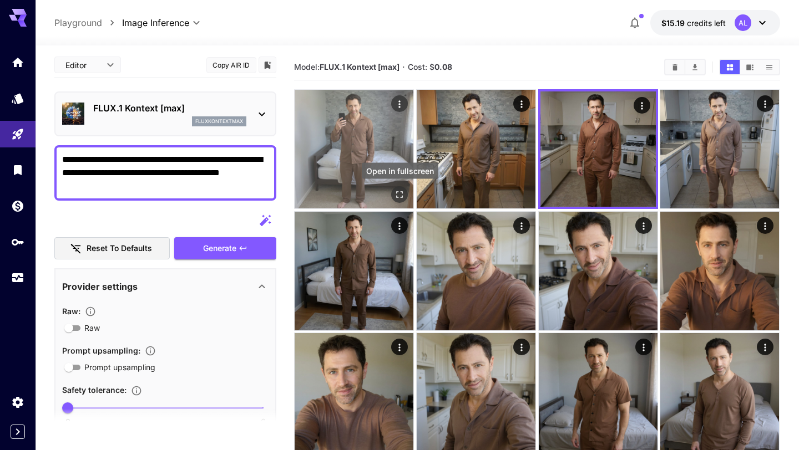
click at [404, 194] on icon "Open in fullscreen" at bounding box center [399, 194] width 11 height 11
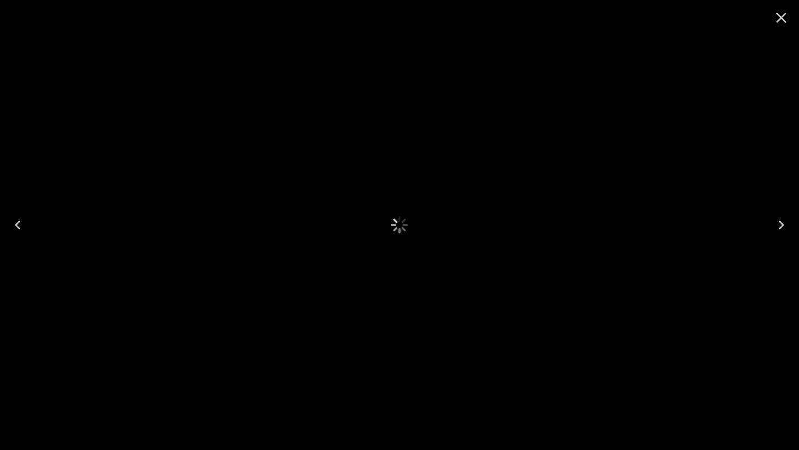
scroll to position [3, 0]
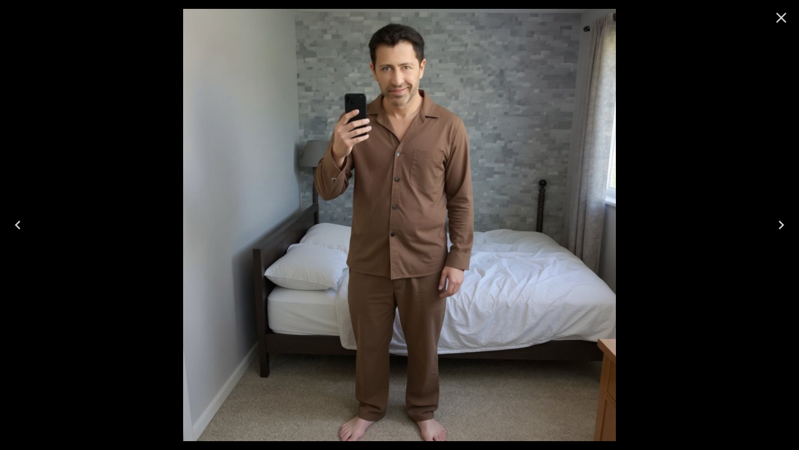
click at [778, 17] on icon "Close" at bounding box center [781, 18] width 18 height 18
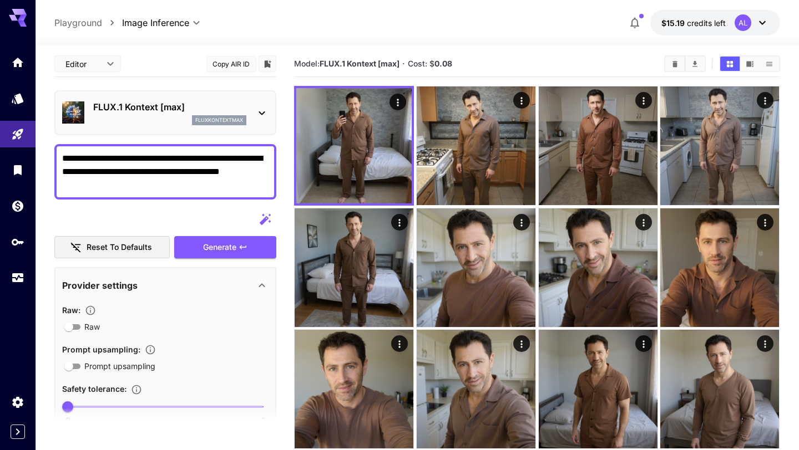
click at [215, 194] on div "**********" at bounding box center [165, 171] width 222 height 55
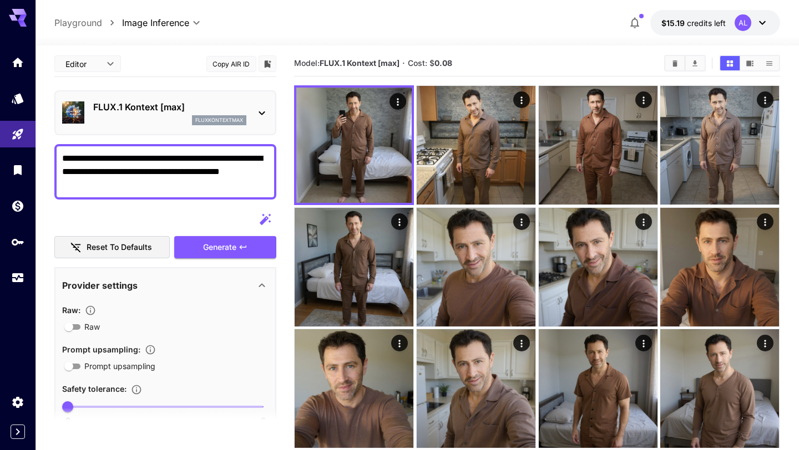
click at [213, 186] on textarea "**********" at bounding box center [165, 172] width 206 height 40
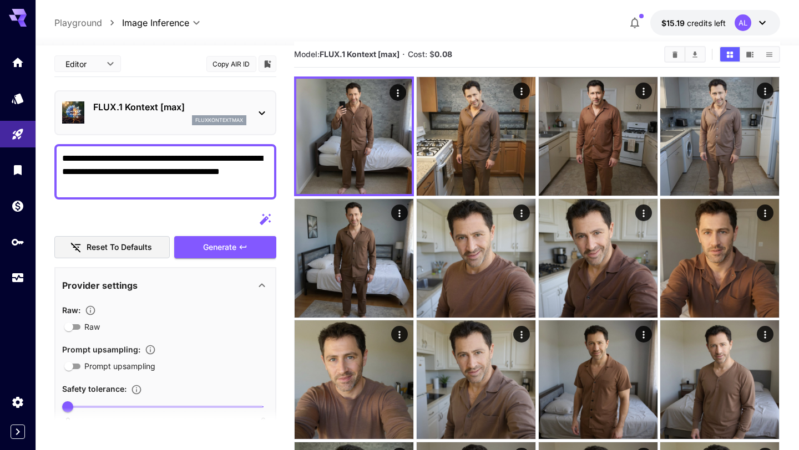
scroll to position [13, 0]
click at [212, 192] on div "**********" at bounding box center [165, 171] width 222 height 55
drag, startPoint x: 237, startPoint y: 174, endPoint x: 263, endPoint y: 194, distance: 32.4
click at [263, 194] on div "**********" at bounding box center [165, 171] width 222 height 55
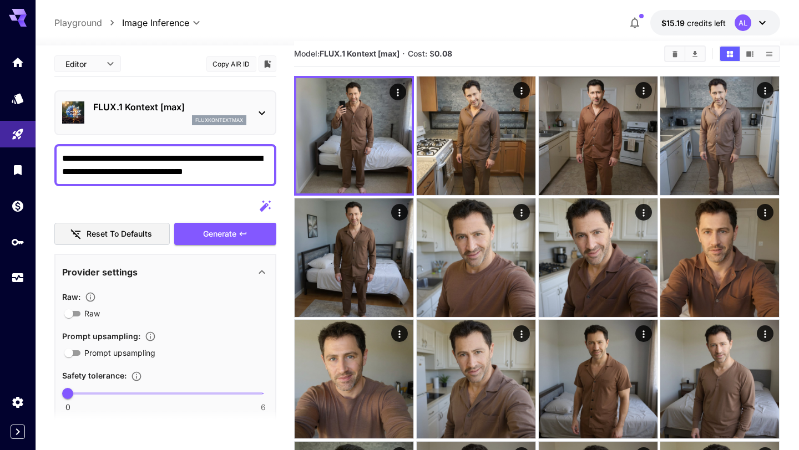
drag, startPoint x: 220, startPoint y: 160, endPoint x: 257, endPoint y: 192, distance: 49.9
click at [257, 192] on div "**********" at bounding box center [165, 429] width 222 height 757
type textarea "**********"
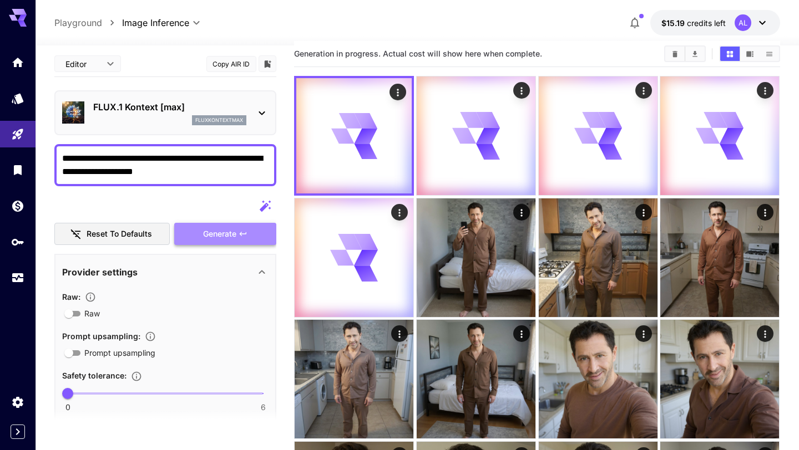
click at [243, 240] on button "Generate" at bounding box center [225, 234] width 102 height 23
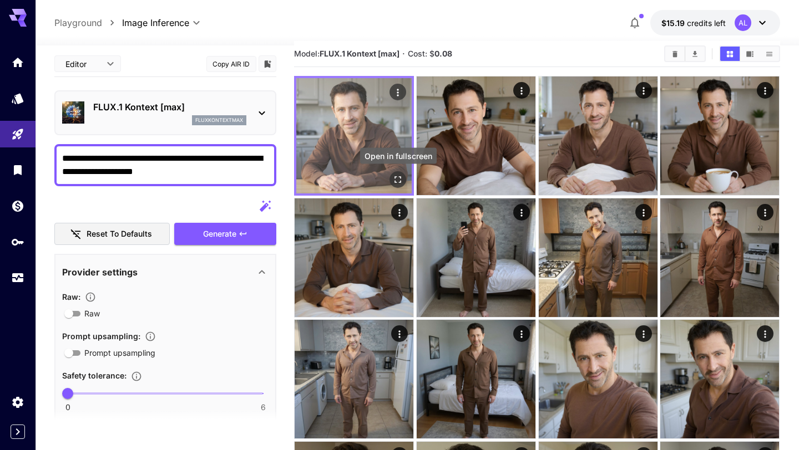
click at [395, 176] on icon "Open in fullscreen" at bounding box center [398, 179] width 11 height 11
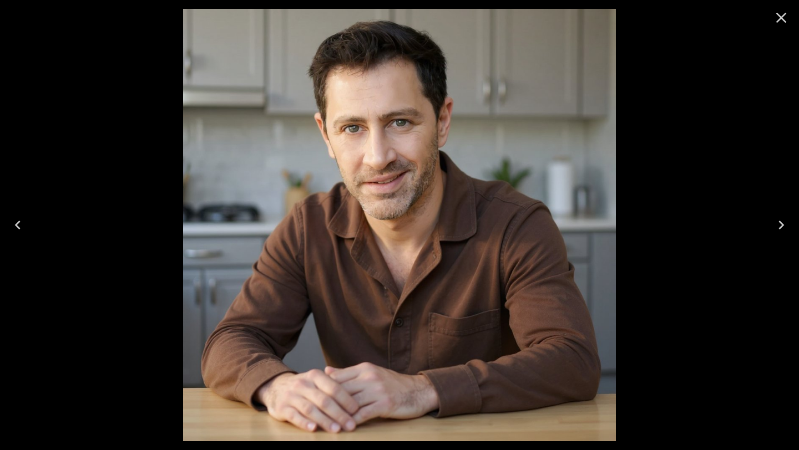
click at [790, 224] on button "Next" at bounding box center [780, 225] width 35 height 44
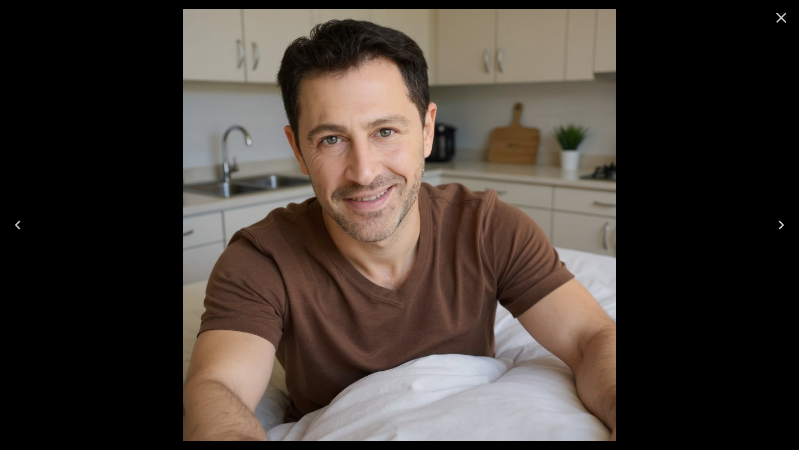
click at [785, 233] on icon "Next" at bounding box center [781, 225] width 18 height 18
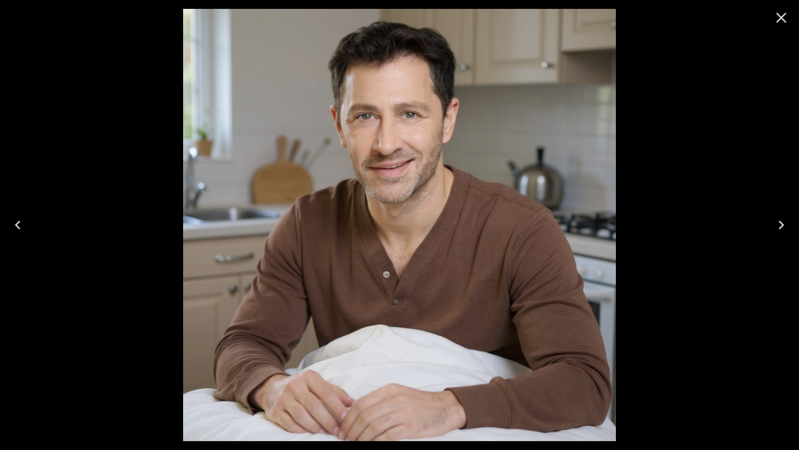
click at [770, 18] on button "Close" at bounding box center [780, 17] width 27 height 27
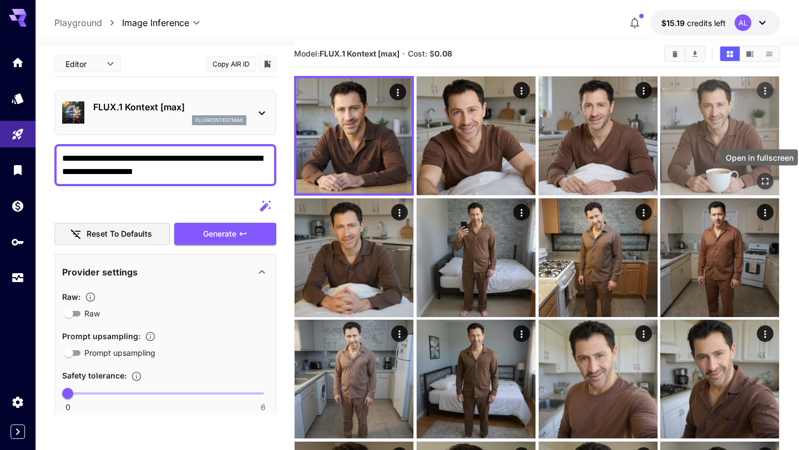
click at [765, 185] on icon "Open in fullscreen" at bounding box center [765, 181] width 11 height 11
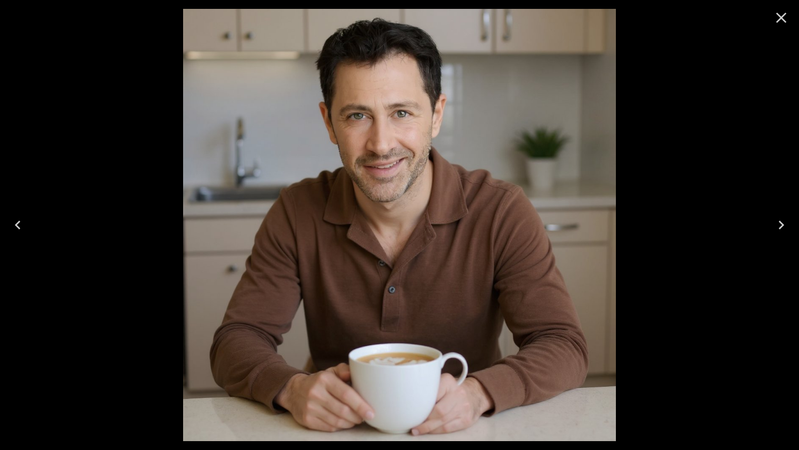
click at [776, 20] on icon "Close" at bounding box center [781, 18] width 18 height 18
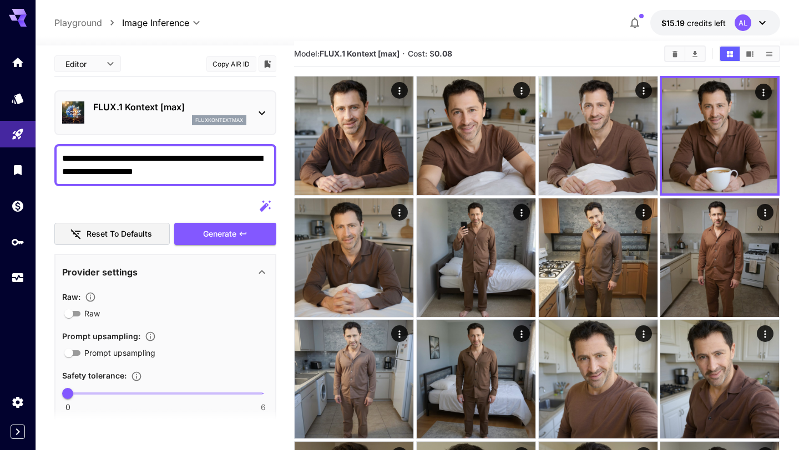
click at [176, 175] on textarea "**********" at bounding box center [165, 165] width 206 height 27
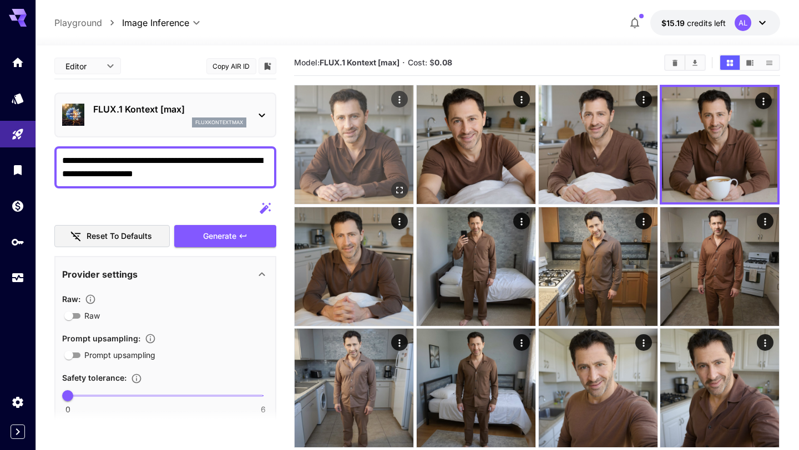
scroll to position [0, 0]
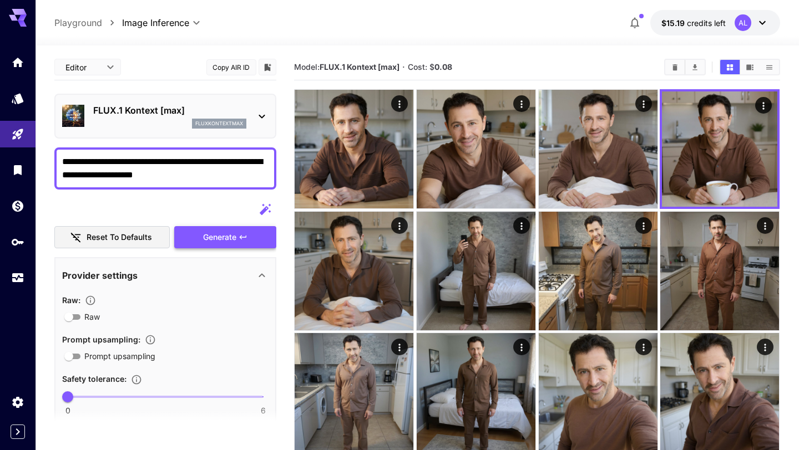
click at [210, 241] on span "Generate" at bounding box center [219, 238] width 33 height 14
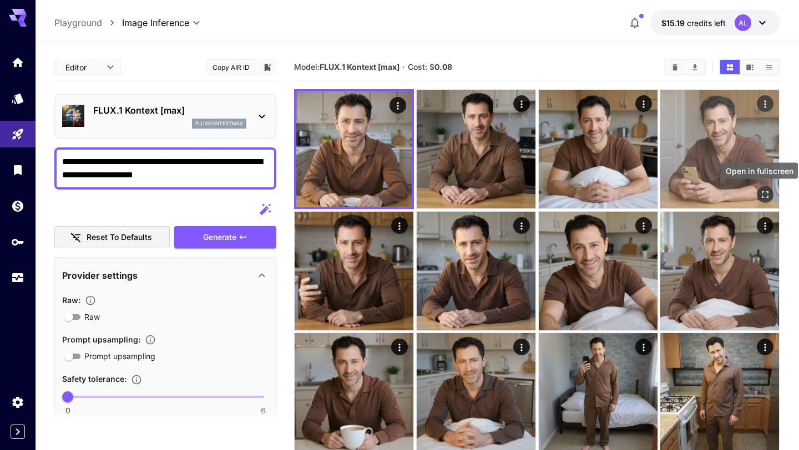
click at [764, 198] on icon "Open in fullscreen" at bounding box center [765, 194] width 11 height 11
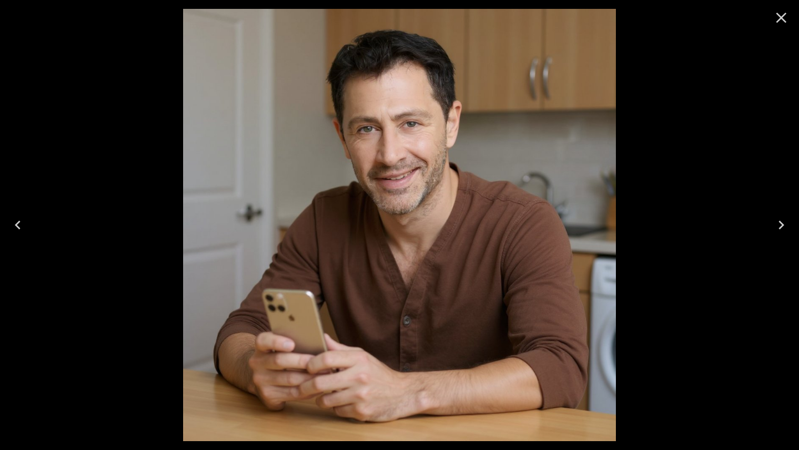
click at [782, 17] on icon "Close" at bounding box center [781, 18] width 11 height 11
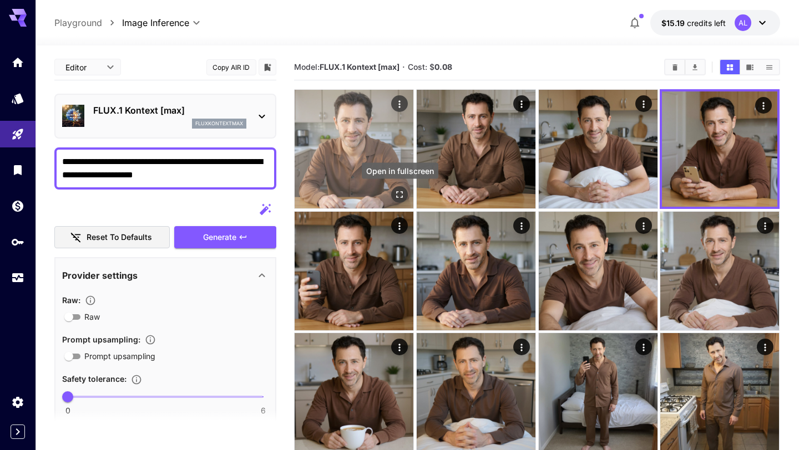
click at [406, 196] on button "Open in fullscreen" at bounding box center [399, 194] width 17 height 17
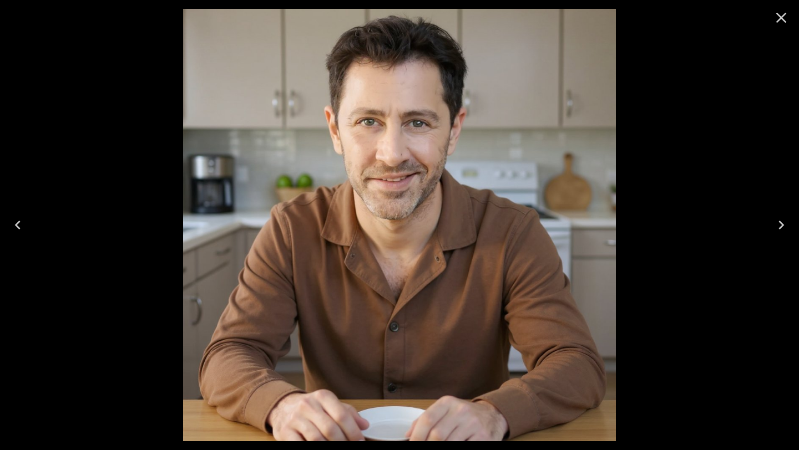
click at [774, 20] on icon "Close" at bounding box center [781, 18] width 18 height 18
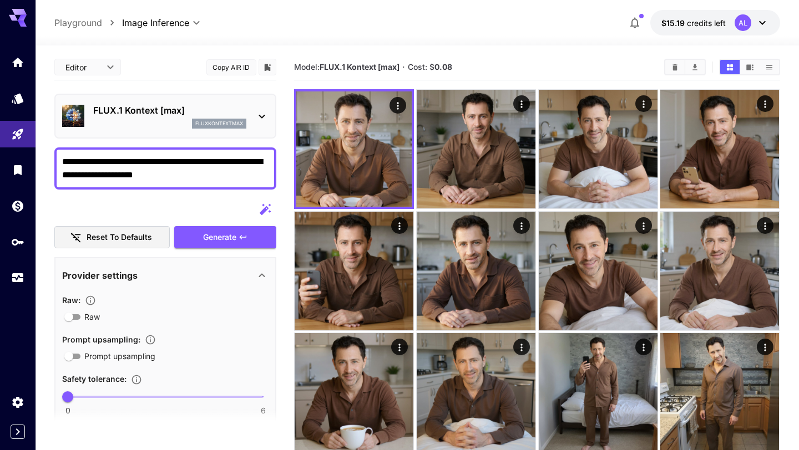
click at [196, 179] on textarea "**********" at bounding box center [165, 168] width 206 height 27
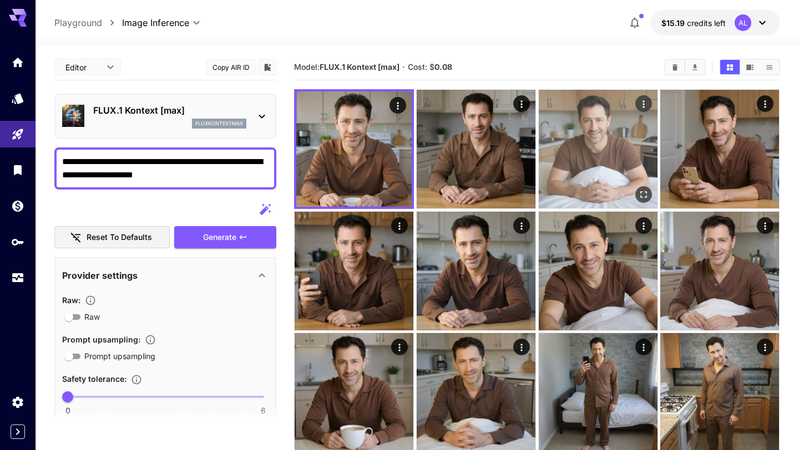
scroll to position [4, 0]
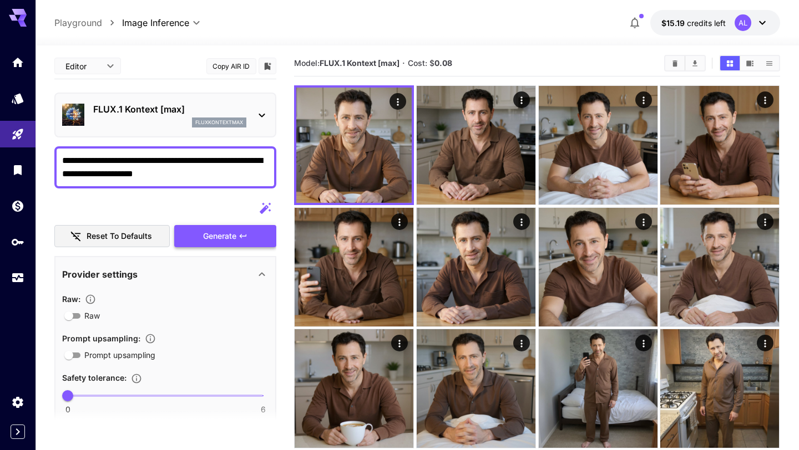
click at [225, 233] on span "Generate" at bounding box center [219, 237] width 33 height 14
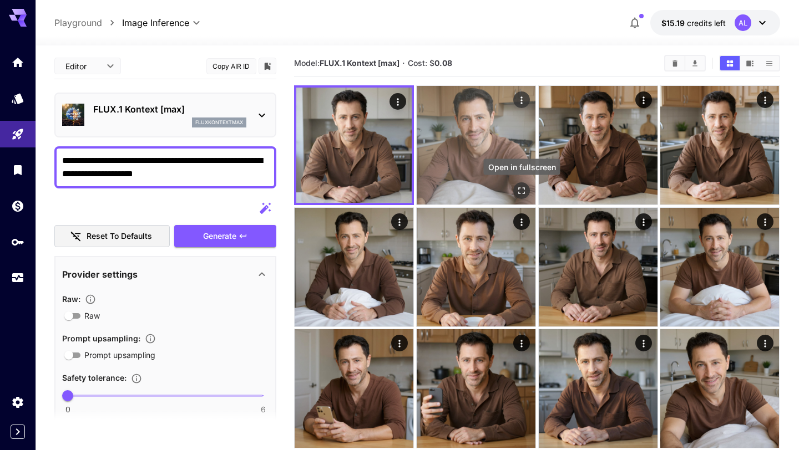
click at [523, 193] on icon "Open in fullscreen" at bounding box center [521, 190] width 11 height 11
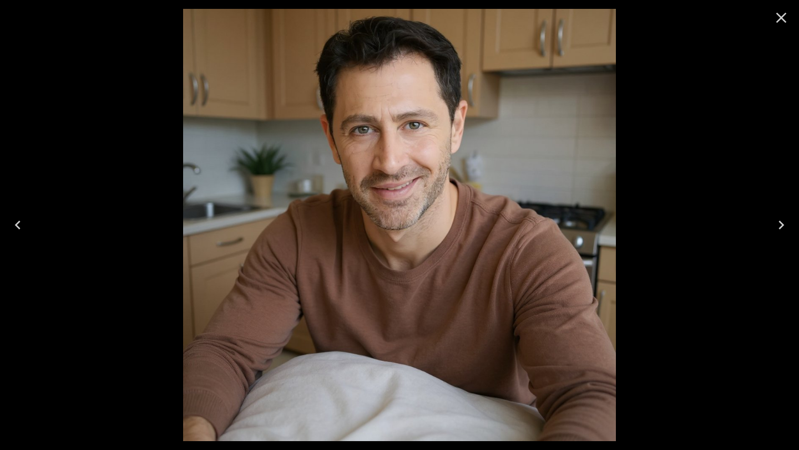
click at [797, 218] on button "Next" at bounding box center [780, 225] width 35 height 44
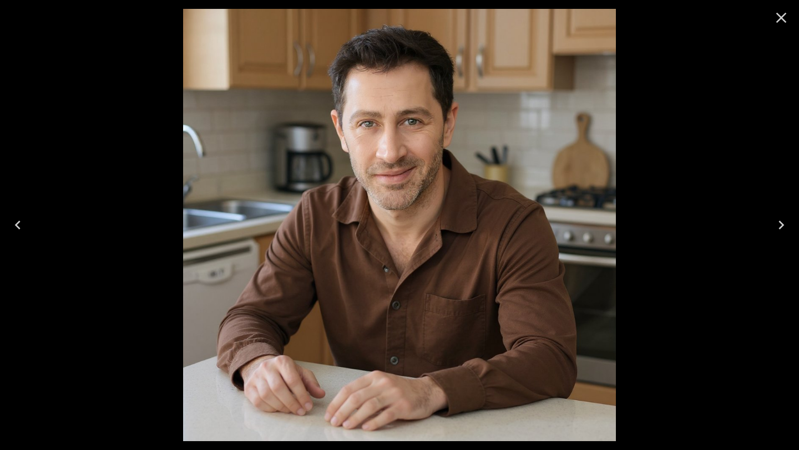
click at [779, 16] on icon "Close" at bounding box center [781, 18] width 11 height 11
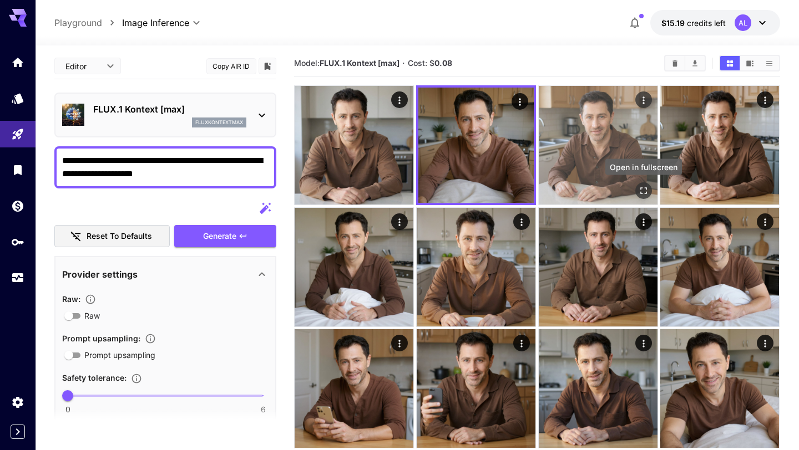
click at [639, 188] on icon "Open in fullscreen" at bounding box center [643, 190] width 11 height 11
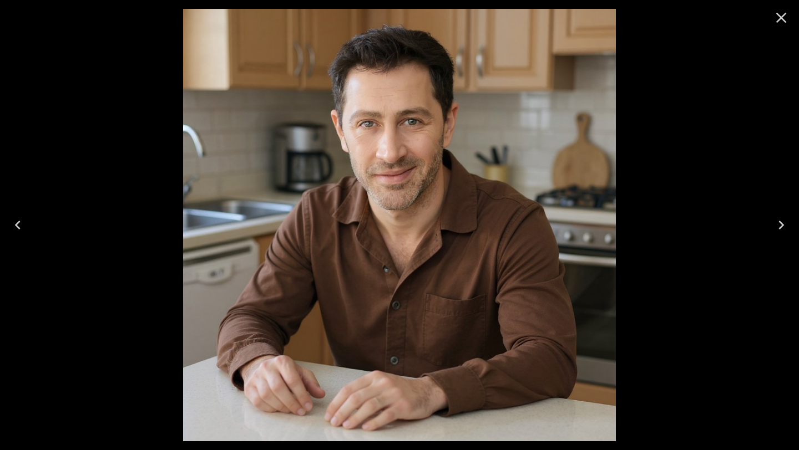
click at [788, 220] on icon "Next" at bounding box center [781, 225] width 18 height 18
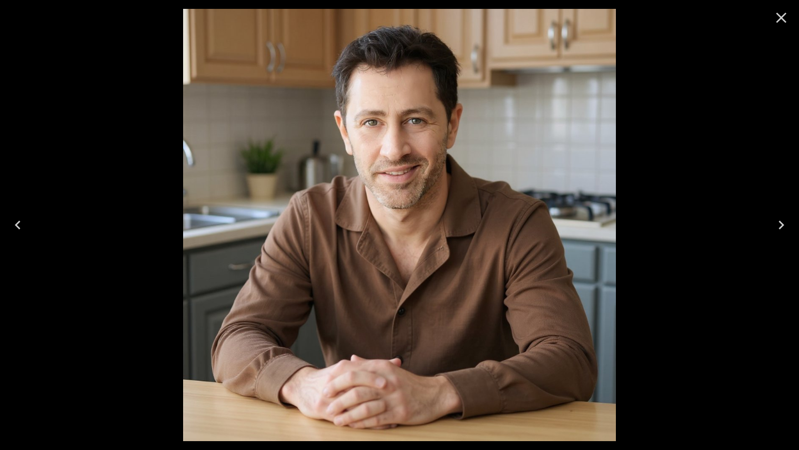
click at [797, 223] on button "Next" at bounding box center [780, 225] width 35 height 44
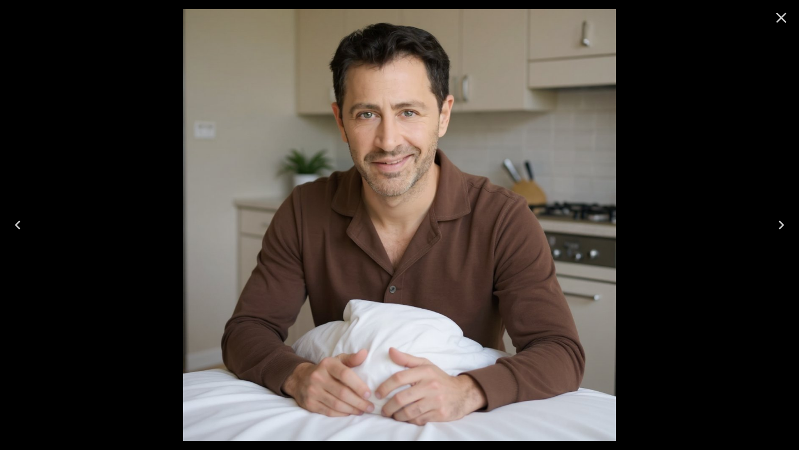
drag, startPoint x: 782, startPoint y: 17, endPoint x: 784, endPoint y: 6, distance: 11.8
click at [782, 17] on icon "Close" at bounding box center [781, 18] width 18 height 18
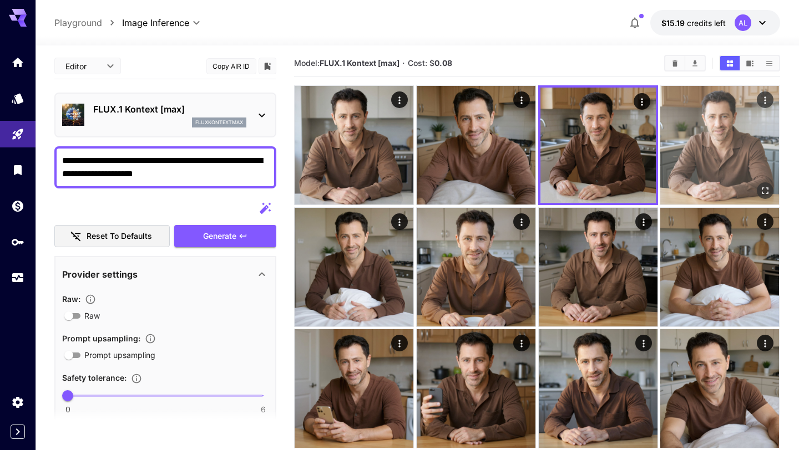
click at [766, 190] on icon "Open in fullscreen" at bounding box center [765, 190] width 11 height 11
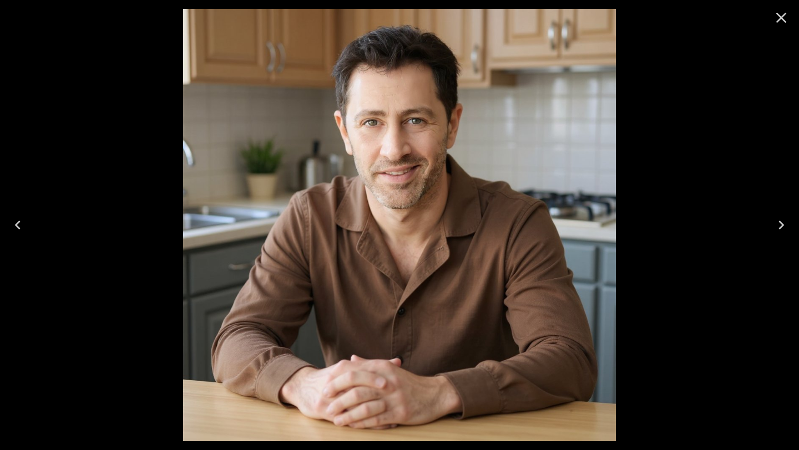
click at [770, 192] on div at bounding box center [399, 225] width 799 height 450
click at [797, 217] on button "Next" at bounding box center [780, 225] width 35 height 44
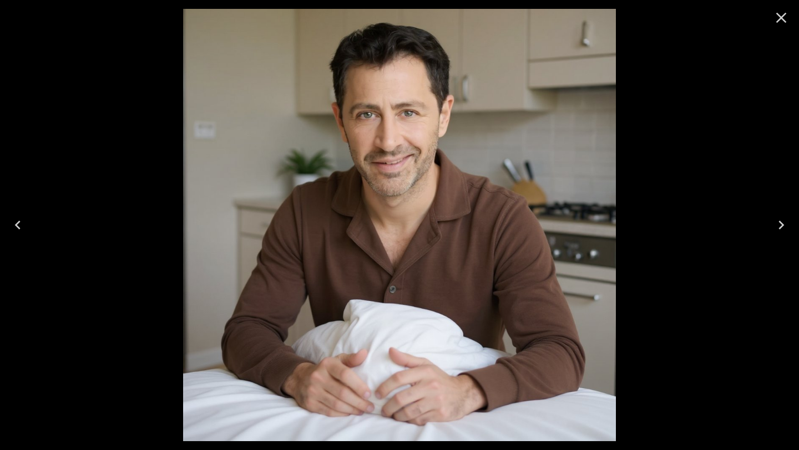
click at [786, 216] on icon "Next" at bounding box center [781, 225] width 18 height 18
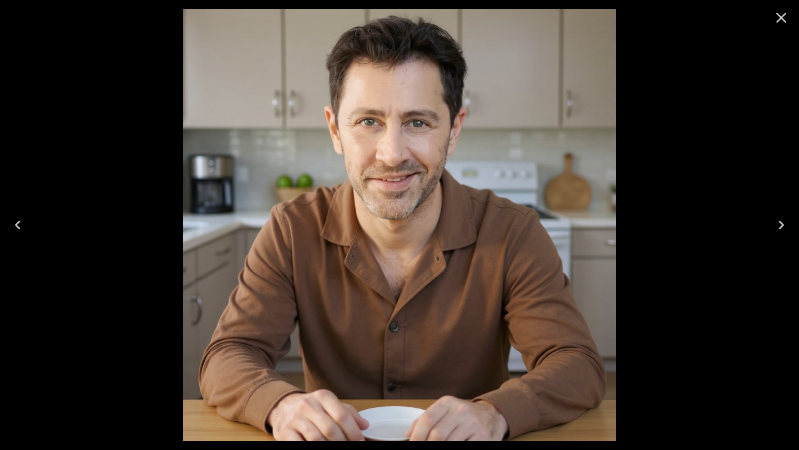
click at [784, 219] on icon "Next" at bounding box center [781, 225] width 18 height 18
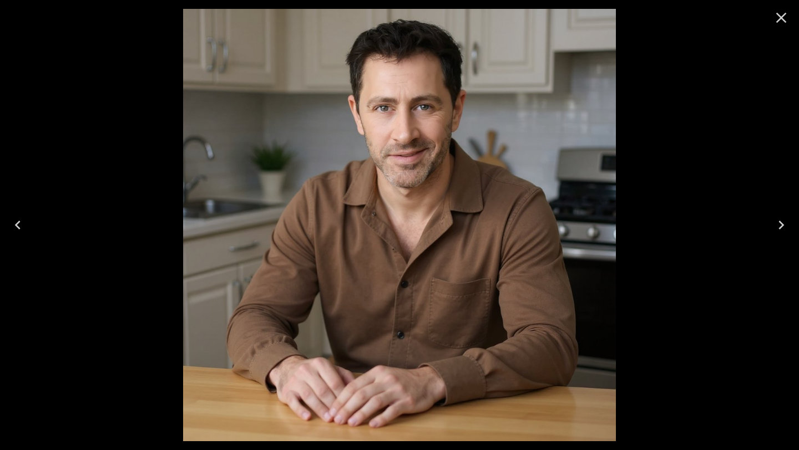
click at [780, 17] on icon "Close" at bounding box center [781, 18] width 11 height 11
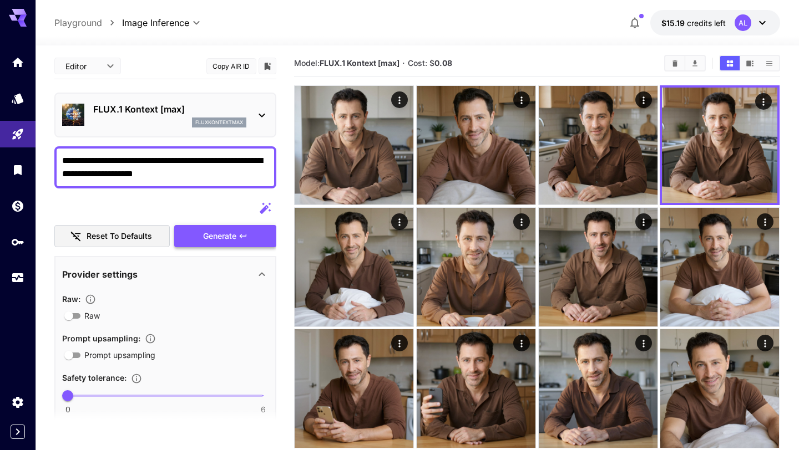
click at [254, 235] on button "Generate" at bounding box center [225, 236] width 102 height 23
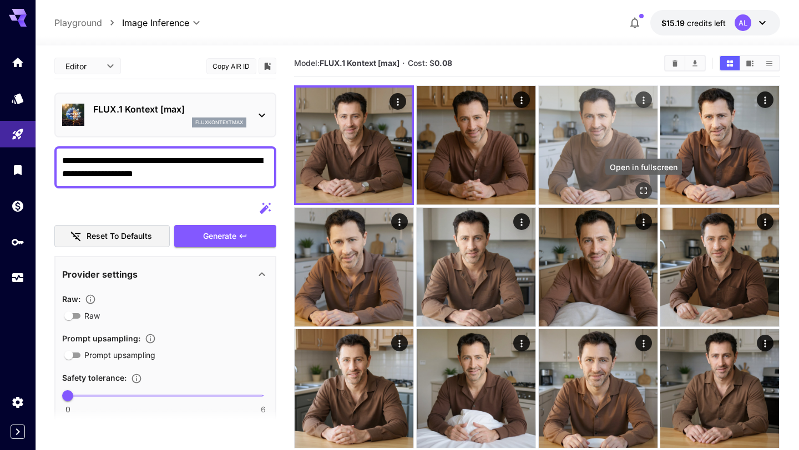
click at [645, 191] on icon "Open in fullscreen" at bounding box center [643, 190] width 11 height 11
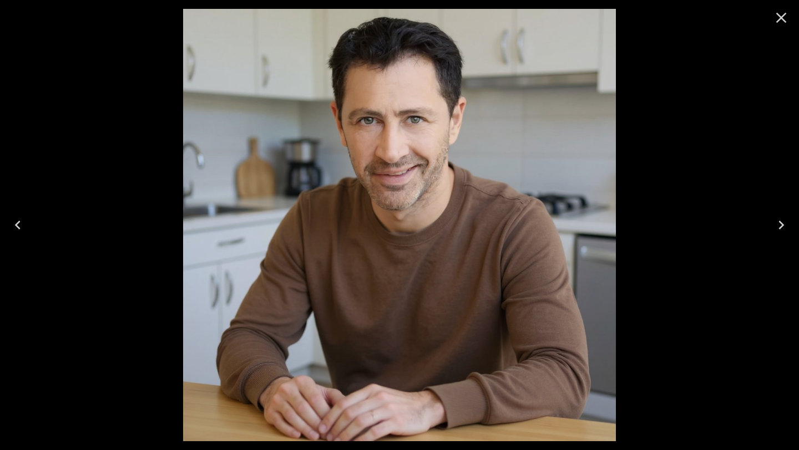
click at [773, 23] on icon "Close" at bounding box center [781, 18] width 18 height 18
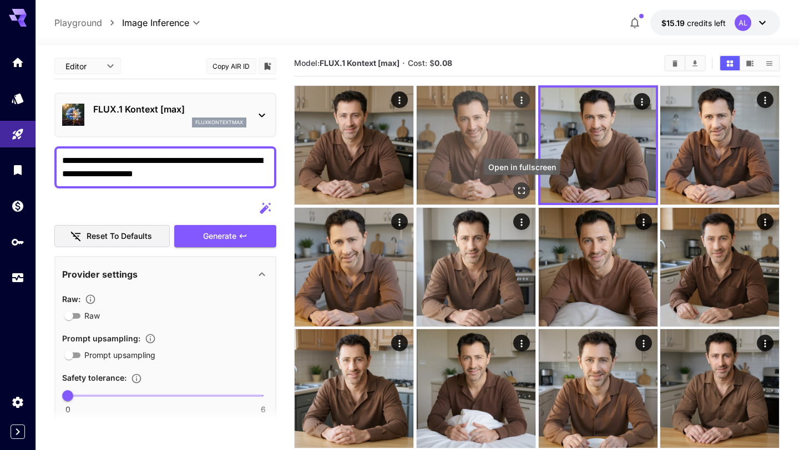
click at [526, 191] on icon "Open in fullscreen" at bounding box center [521, 190] width 11 height 11
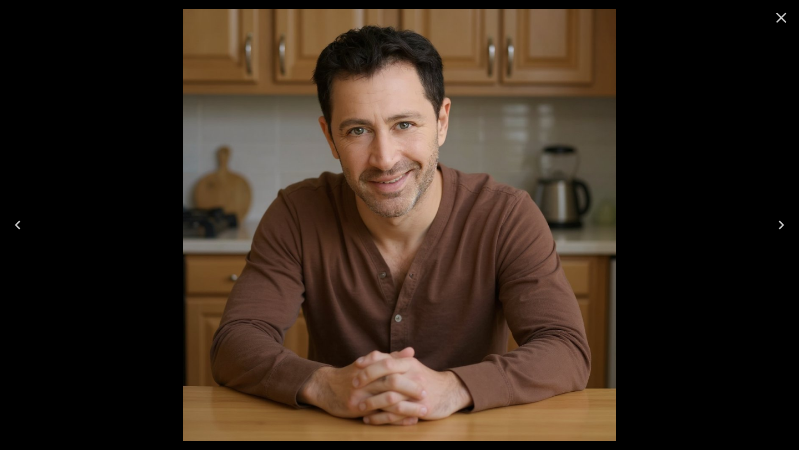
click at [782, 23] on icon "Close" at bounding box center [781, 18] width 18 height 18
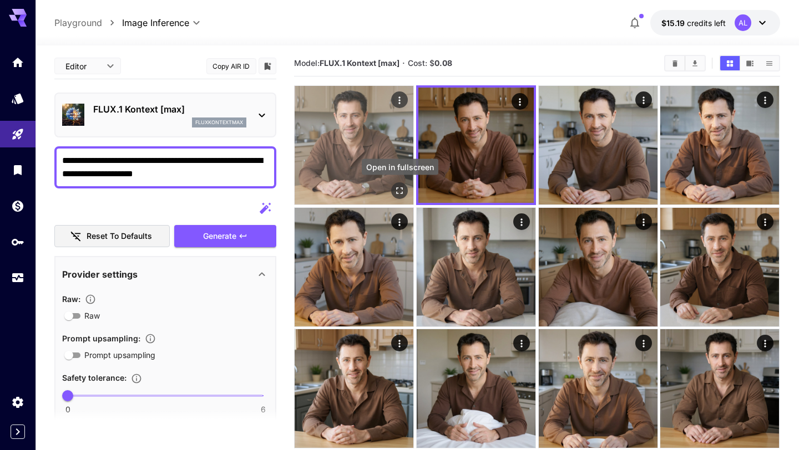
click at [398, 192] on icon "Open in fullscreen" at bounding box center [399, 190] width 11 height 11
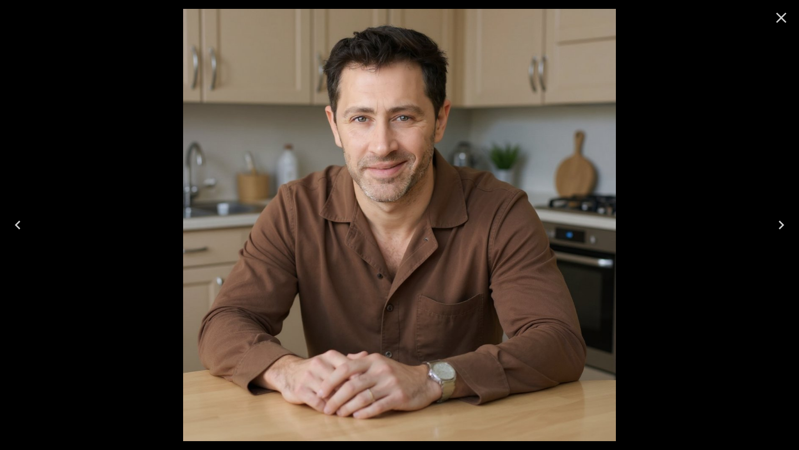
click at [783, 18] on icon "Close" at bounding box center [781, 18] width 18 height 18
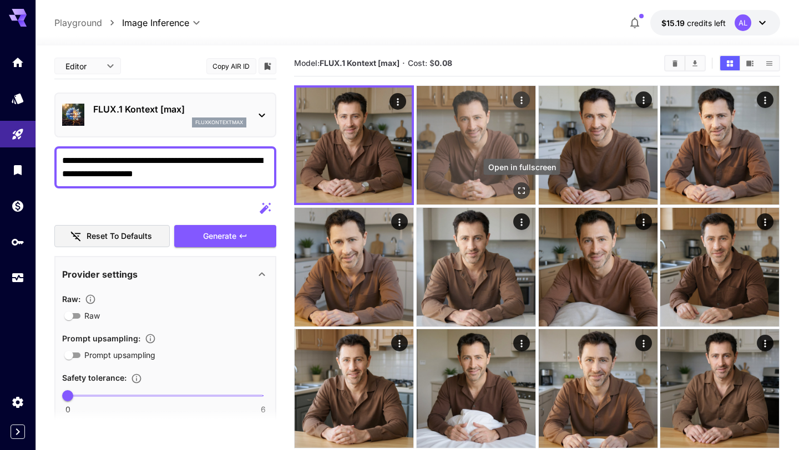
click at [522, 189] on icon "Open in fullscreen" at bounding box center [521, 190] width 11 height 11
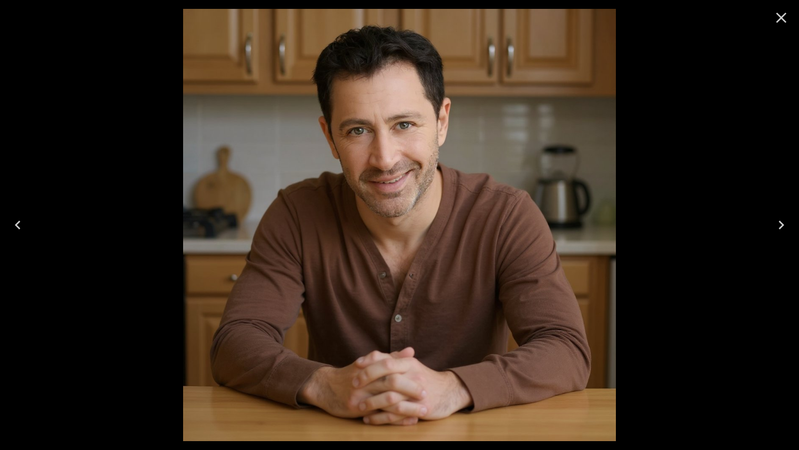
click at [783, 23] on icon "Close" at bounding box center [781, 18] width 18 height 18
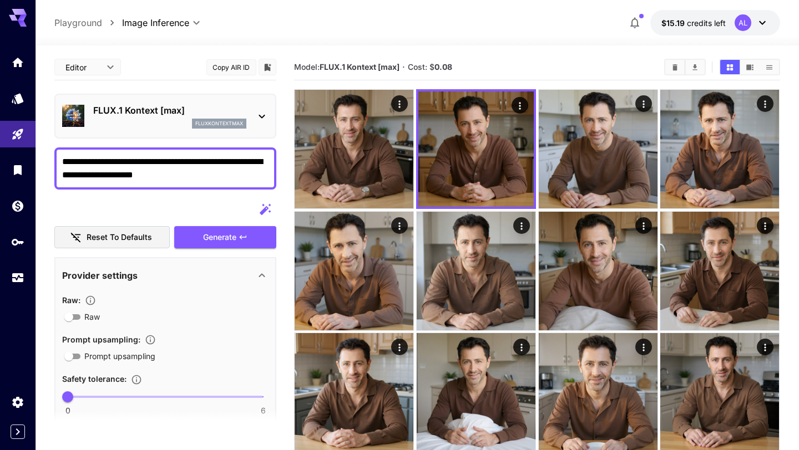
drag, startPoint x: 244, startPoint y: 161, endPoint x: 265, endPoint y: 186, distance: 32.7
click at [265, 186] on div "**********" at bounding box center [165, 169] width 222 height 42
type textarea "**********"
click at [223, 238] on span "Generate" at bounding box center [219, 238] width 33 height 14
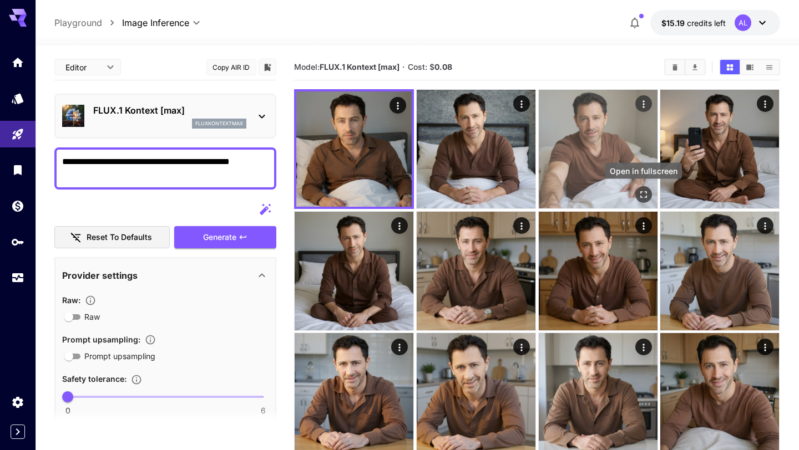
click at [643, 196] on icon "Open in fullscreen" at bounding box center [643, 194] width 11 height 11
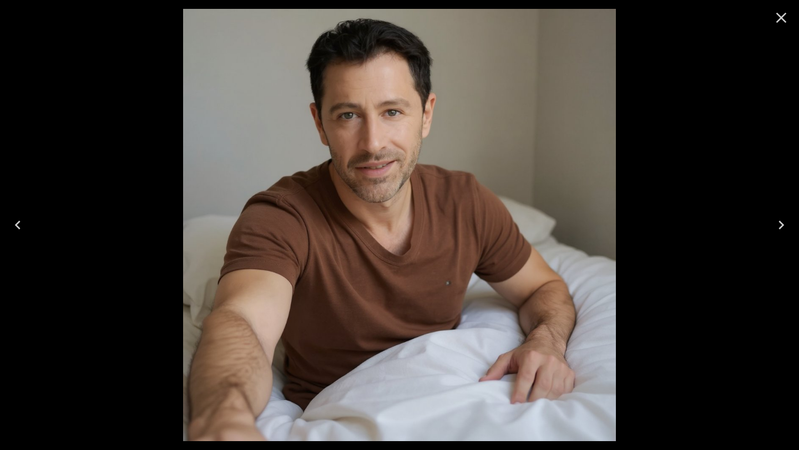
click at [772, 24] on icon "Close" at bounding box center [781, 18] width 18 height 18
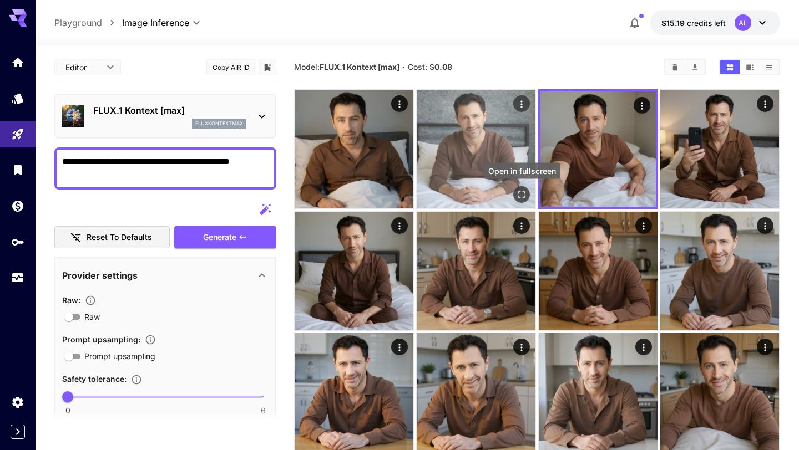
click at [520, 197] on icon "Open in fullscreen" at bounding box center [521, 195] width 7 height 7
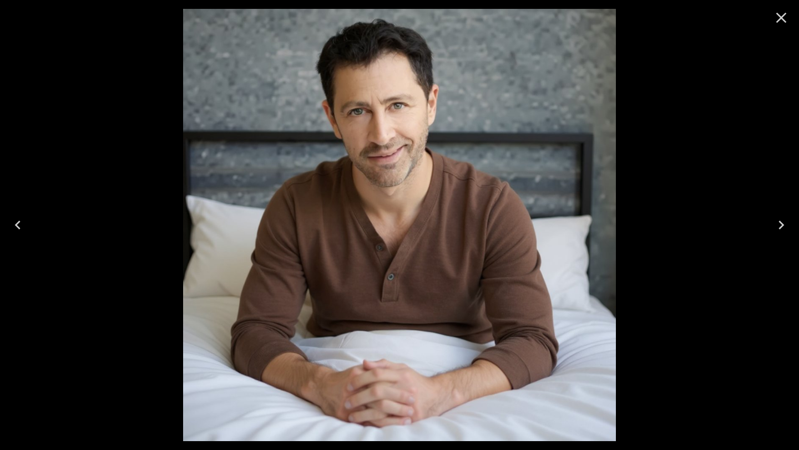
click at [781, 23] on icon "Close" at bounding box center [781, 18] width 18 height 18
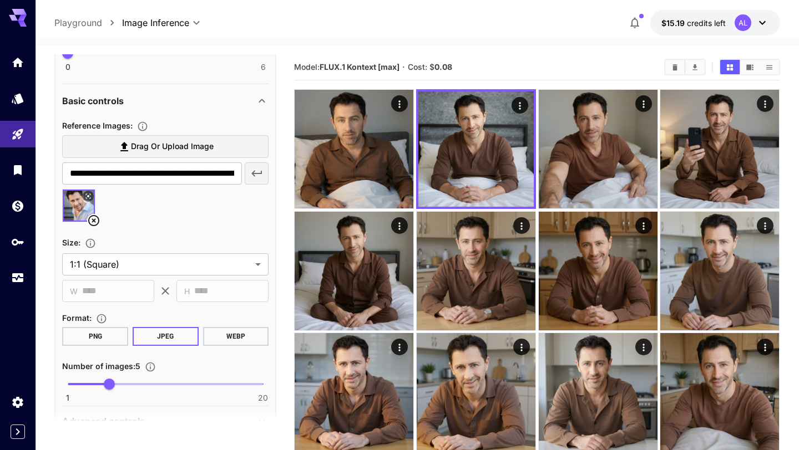
scroll to position [403, 0]
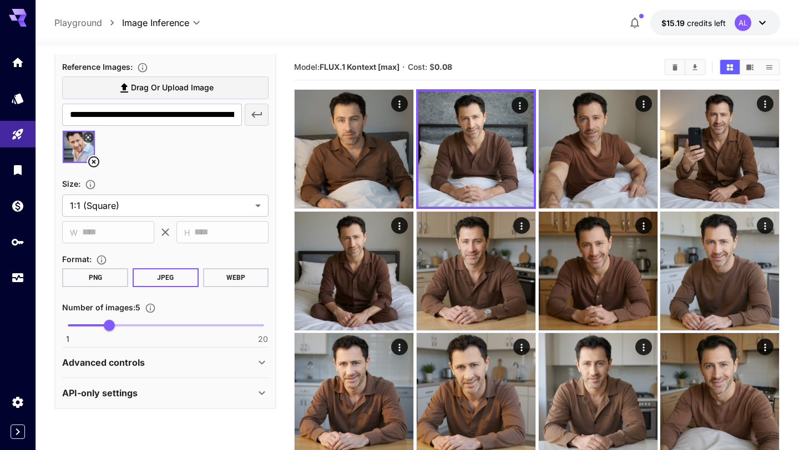
click at [94, 160] on icon at bounding box center [93, 161] width 13 height 13
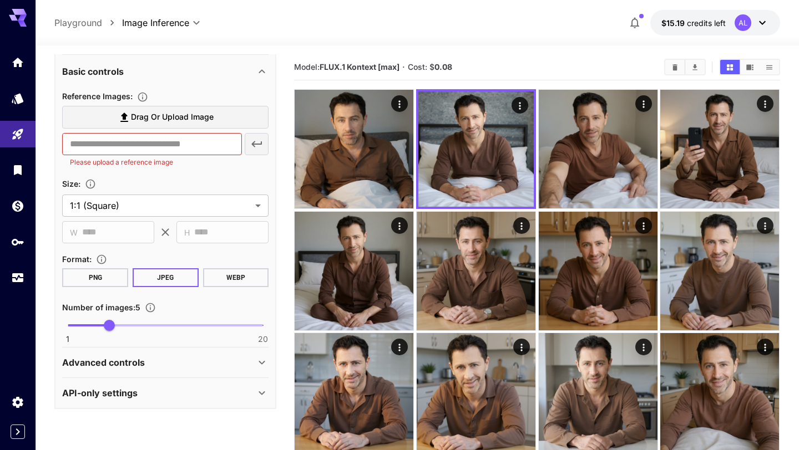
click at [129, 120] on icon at bounding box center [124, 117] width 13 height 13
click at [0, 0] on input "Drag or upload image" at bounding box center [0, 0] width 0 height 0
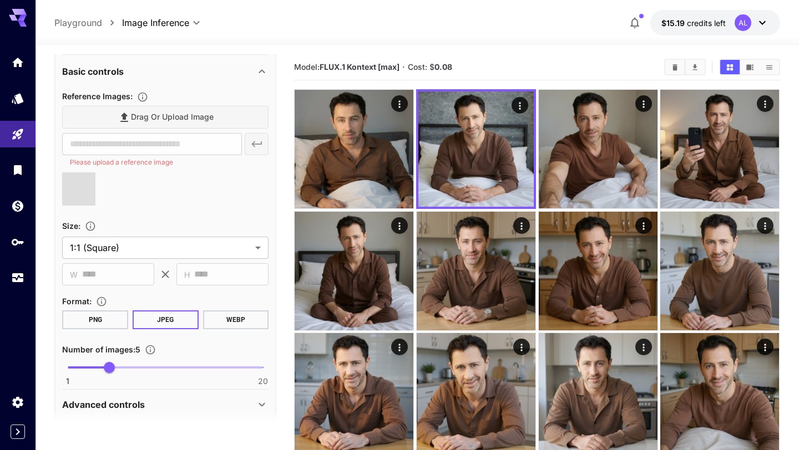
type input "**********"
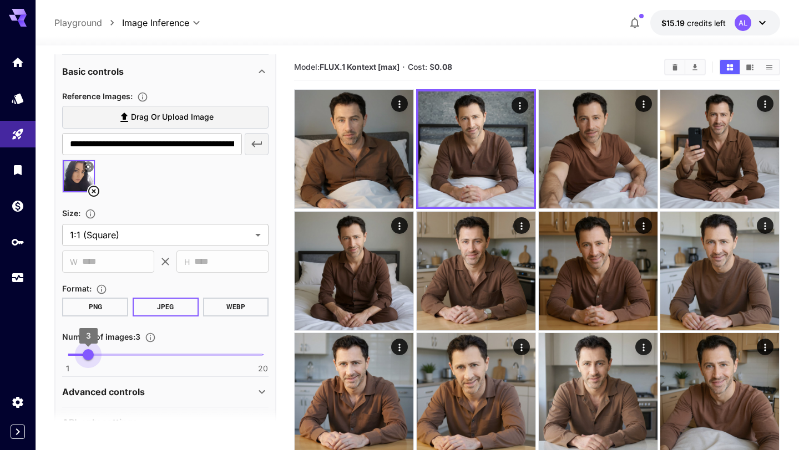
type input "*"
drag, startPoint x: 104, startPoint y: 358, endPoint x: 53, endPoint y: 355, distance: 51.1
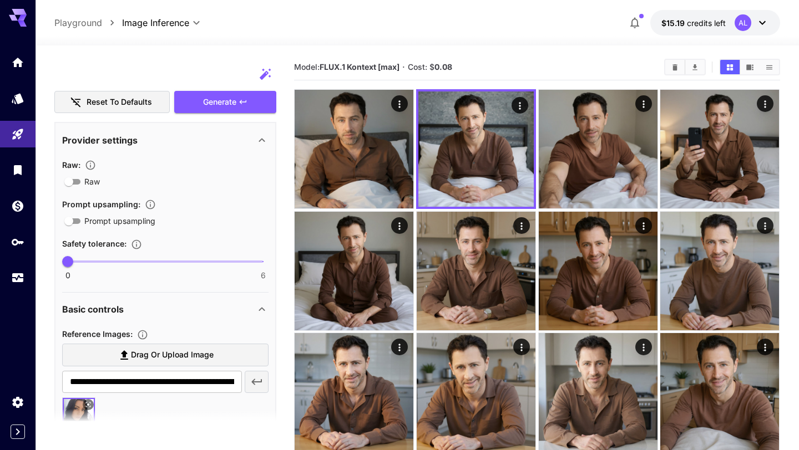
scroll to position [0, 0]
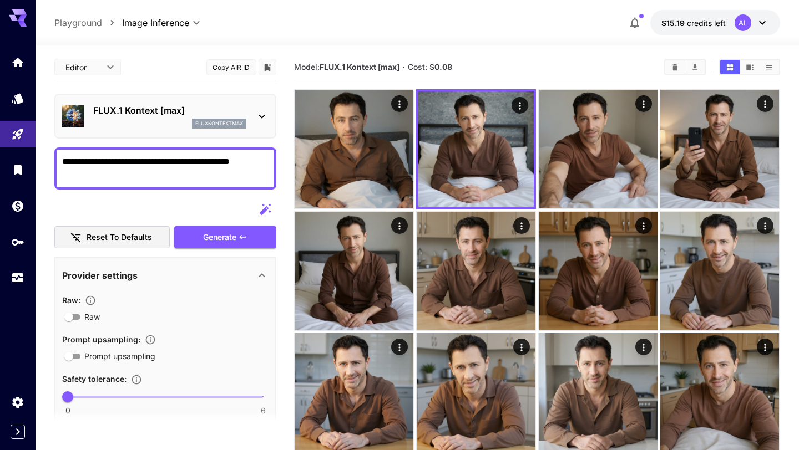
drag, startPoint x: 246, startPoint y: 159, endPoint x: 51, endPoint y: 159, distance: 195.2
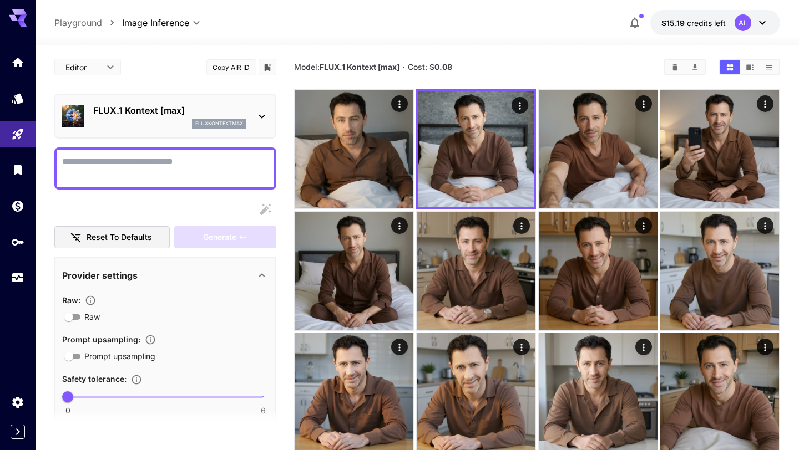
paste textarea "**********"
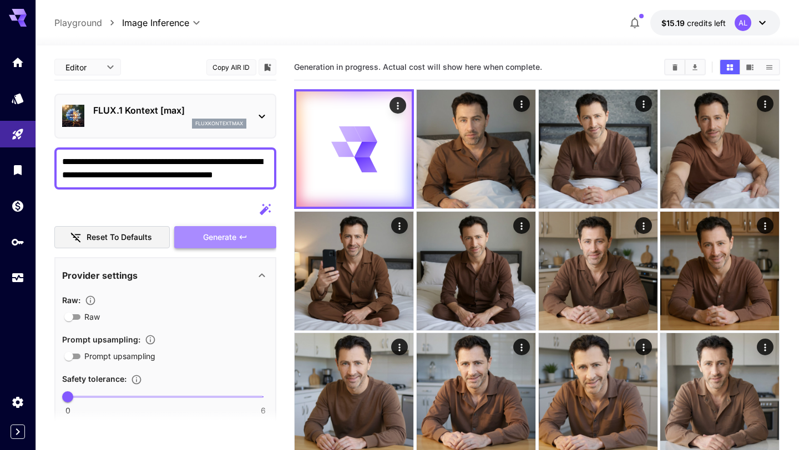
click at [220, 240] on span "Generate" at bounding box center [219, 238] width 33 height 14
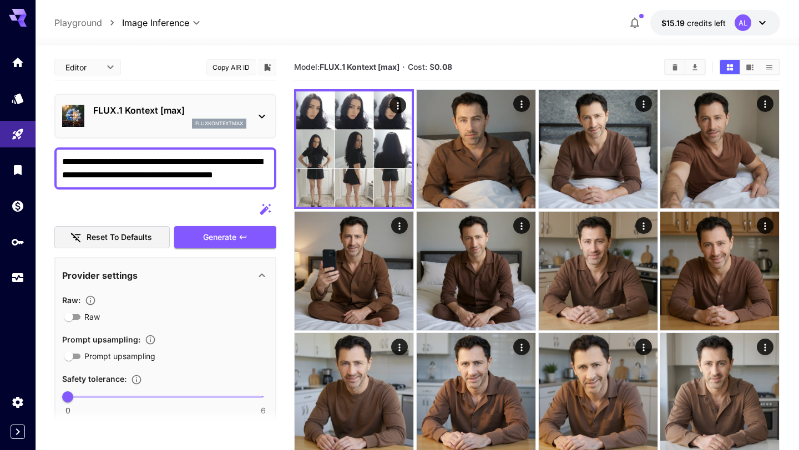
drag, startPoint x: 245, startPoint y: 164, endPoint x: 286, endPoint y: 181, distance: 44.5
type textarea "**********"
click at [240, 241] on icon "button" at bounding box center [242, 237] width 9 height 9
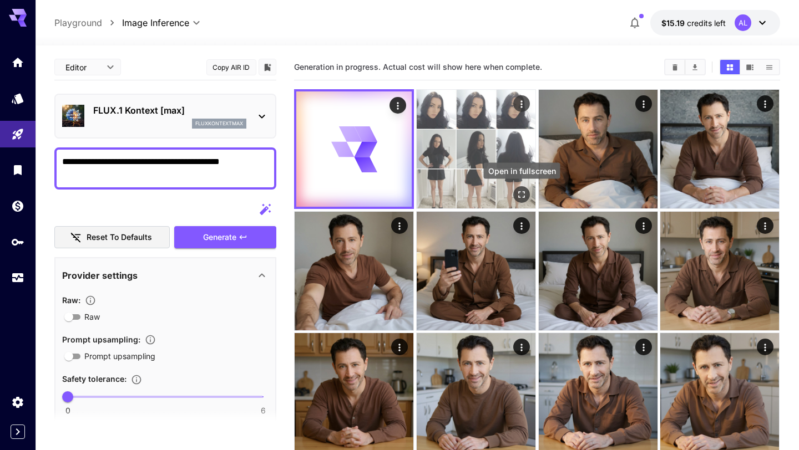
click at [523, 192] on icon "Open in fullscreen" at bounding box center [521, 194] width 11 height 11
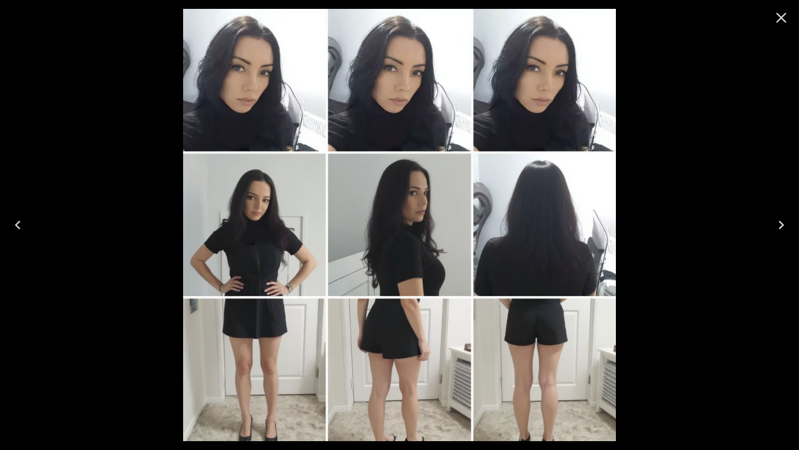
click at [778, 22] on icon "Close" at bounding box center [781, 18] width 18 height 18
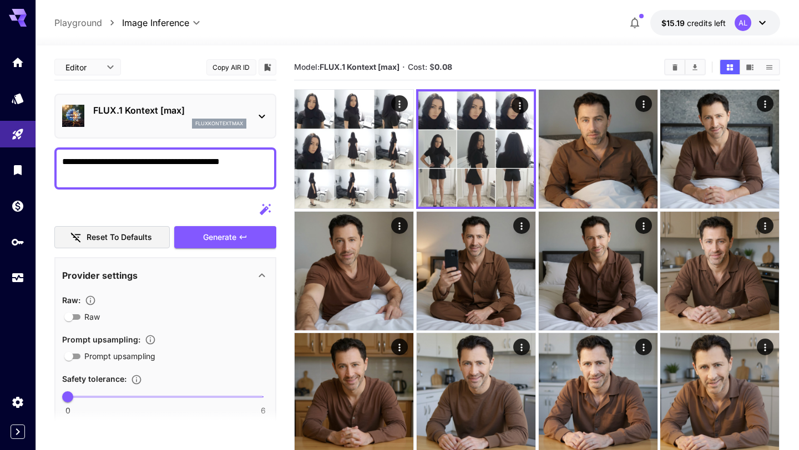
drag, startPoint x: 62, startPoint y: 161, endPoint x: 255, endPoint y: 156, distance: 193.6
click at [255, 156] on textarea "**********" at bounding box center [165, 168] width 206 height 27
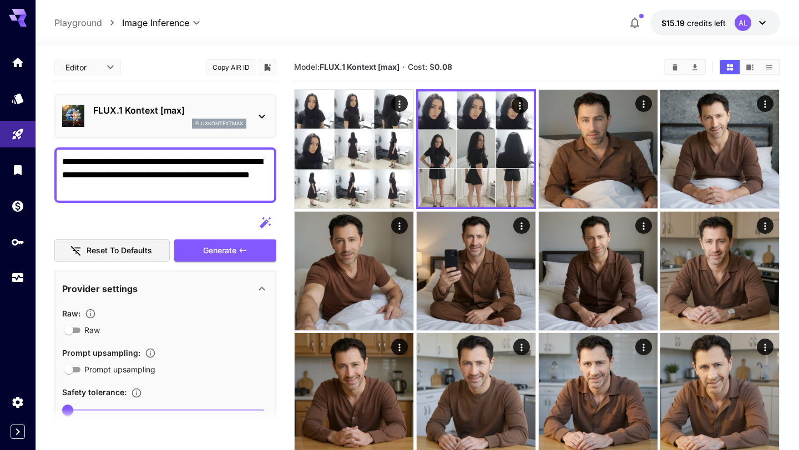
drag, startPoint x: 96, startPoint y: 164, endPoint x: 57, endPoint y: 164, distance: 39.4
click at [57, 164] on div "**********" at bounding box center [165, 175] width 222 height 55
drag, startPoint x: 263, startPoint y: 163, endPoint x: 265, endPoint y: 217, distance: 53.8
click at [265, 217] on div "**********" at bounding box center [165, 439] width 222 height 771
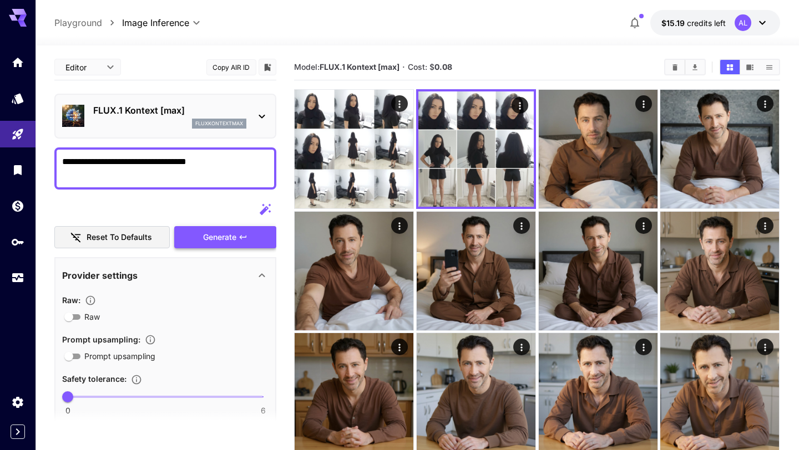
type textarea "**********"
click at [231, 237] on span "Generate" at bounding box center [219, 238] width 33 height 14
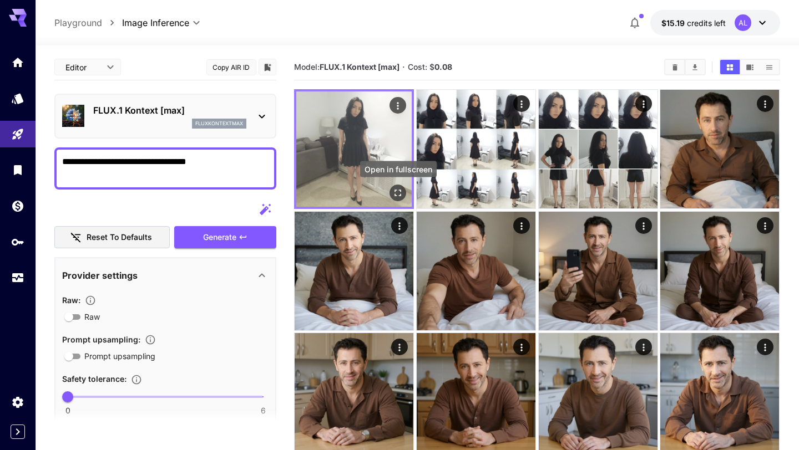
click at [395, 197] on icon "Open in fullscreen" at bounding box center [398, 192] width 11 height 11
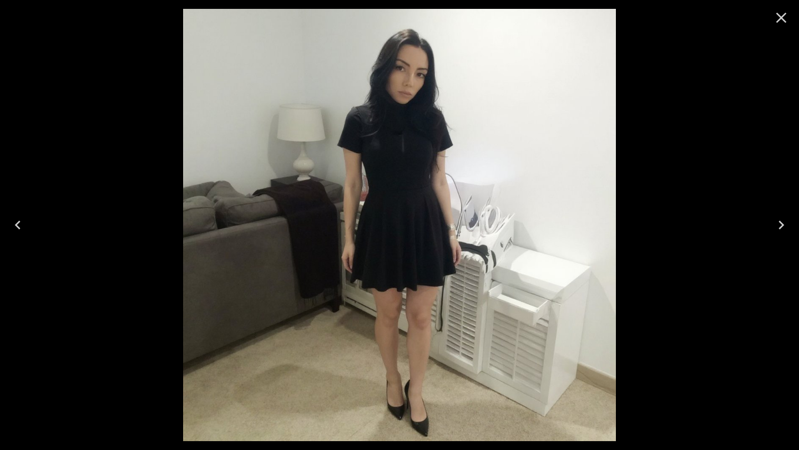
click at [773, 26] on icon "Close" at bounding box center [781, 18] width 18 height 18
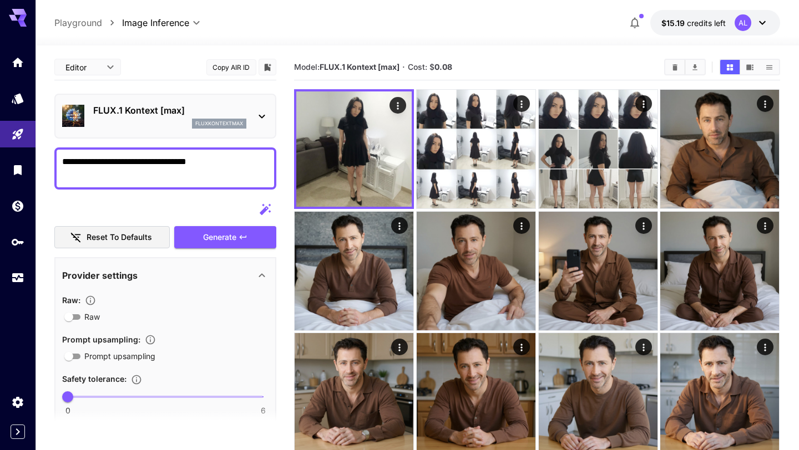
click at [236, 163] on textarea "**********" at bounding box center [165, 168] width 206 height 27
drag, startPoint x: 236, startPoint y: 163, endPoint x: 60, endPoint y: 163, distance: 175.8
click at [60, 163] on div "**********" at bounding box center [165, 169] width 222 height 42
click at [218, 167] on textarea "**********" at bounding box center [165, 168] width 206 height 27
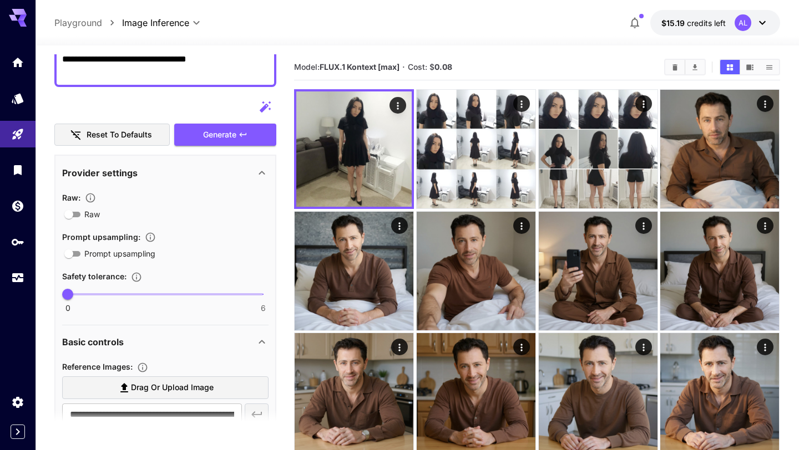
scroll to position [109, 0]
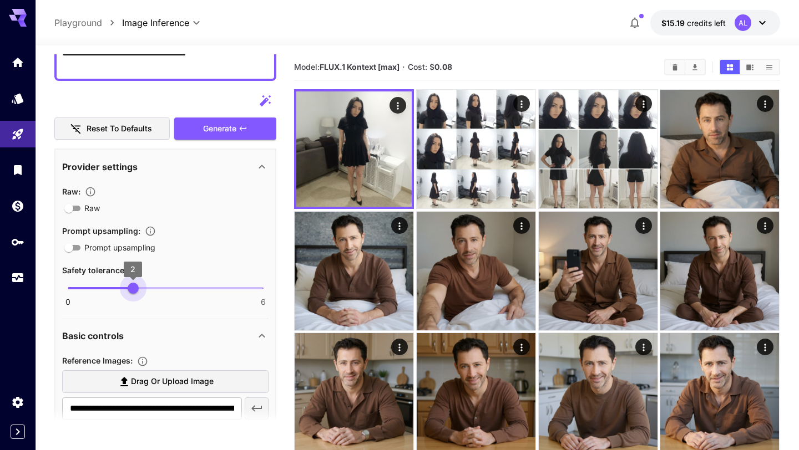
type input "*"
drag, startPoint x: 65, startPoint y: 289, endPoint x: 73, endPoint y: 288, distance: 7.8
click at [73, 289] on span "0" at bounding box center [67, 288] width 11 height 11
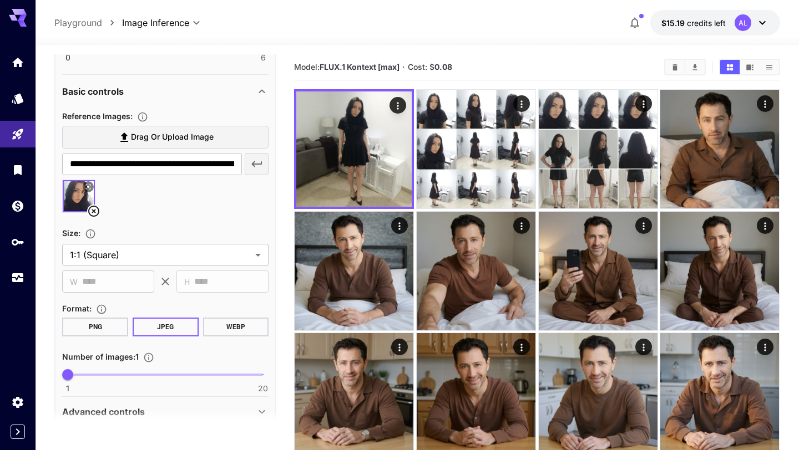
scroll to position [357, 0]
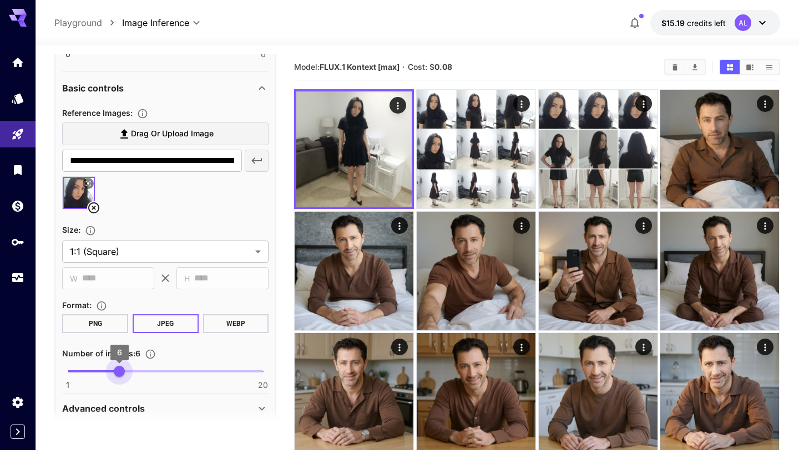
type input "*"
drag, startPoint x: 68, startPoint y: 372, endPoint x: 110, endPoint y: 373, distance: 41.6
click at [109, 373] on span "5" at bounding box center [109, 371] width 11 height 11
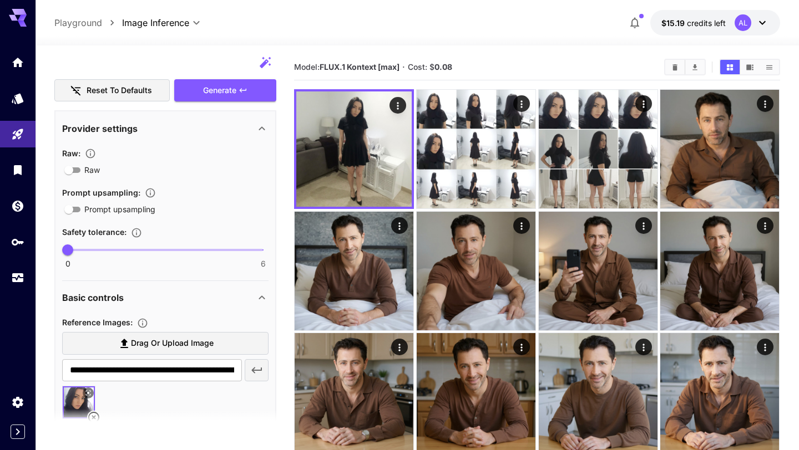
scroll to position [135, 0]
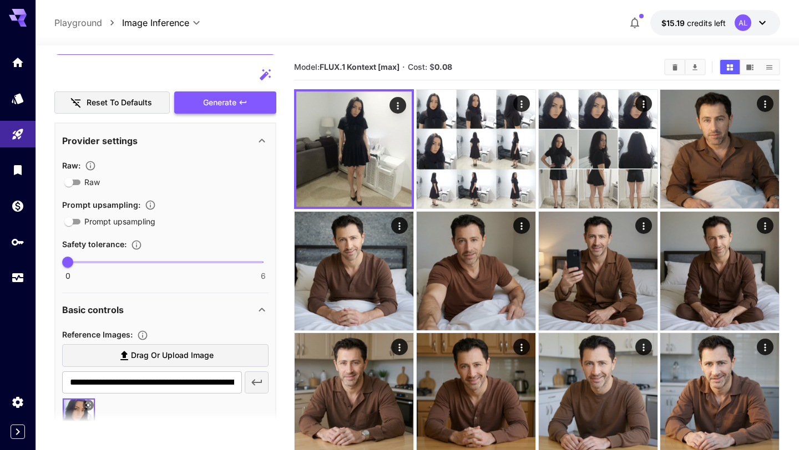
click at [215, 93] on button "Generate" at bounding box center [225, 102] width 102 height 23
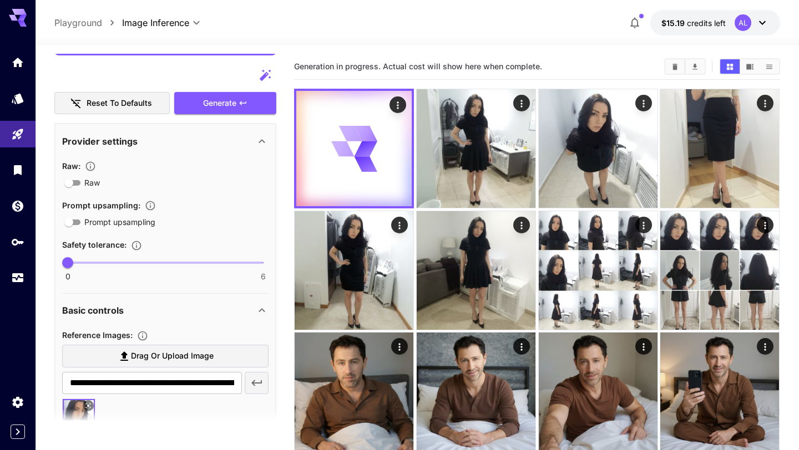
scroll to position [140, 0]
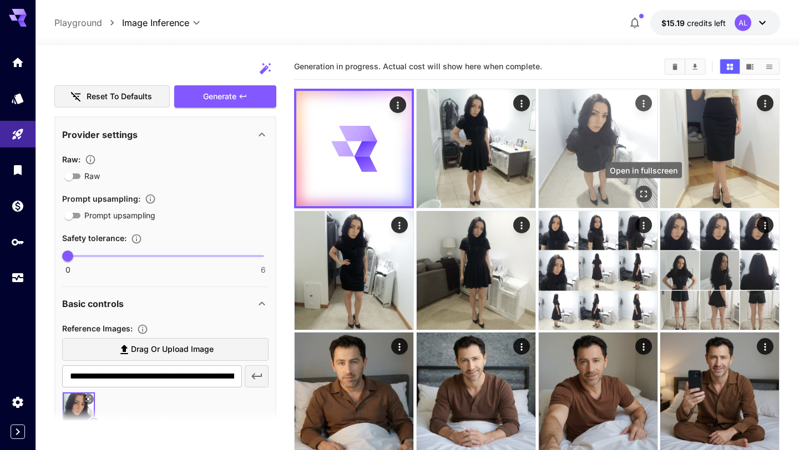
click at [640, 195] on icon "Open in fullscreen" at bounding box center [643, 194] width 11 height 11
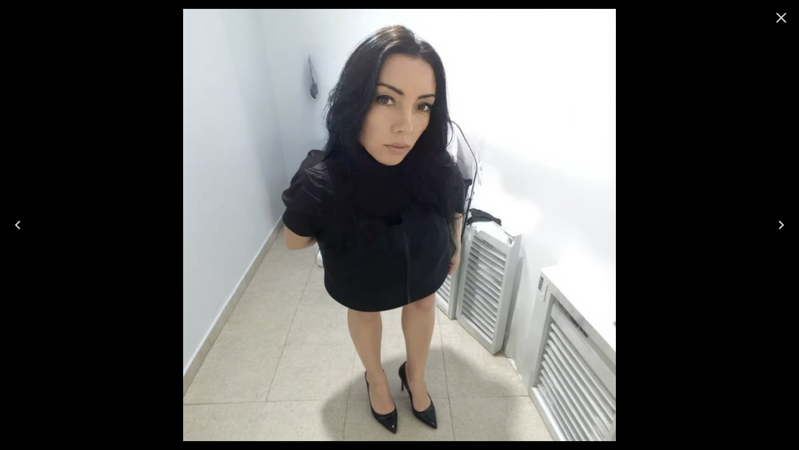
click at [771, 217] on button "Next" at bounding box center [780, 225] width 35 height 44
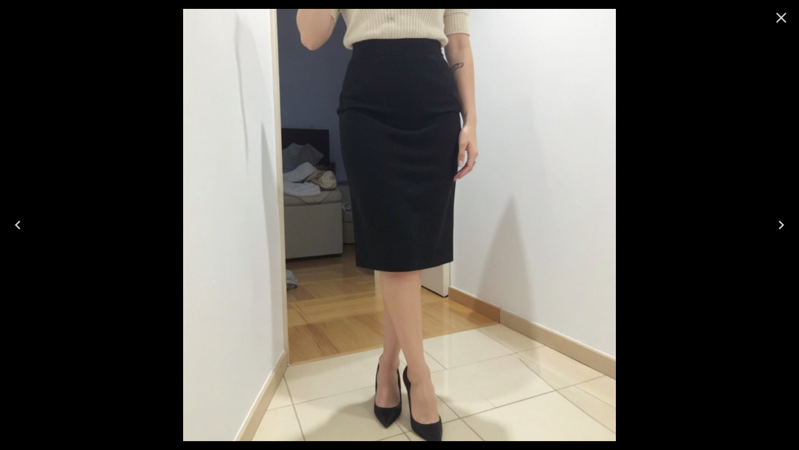
click at [771, 217] on button "Next" at bounding box center [780, 225] width 35 height 44
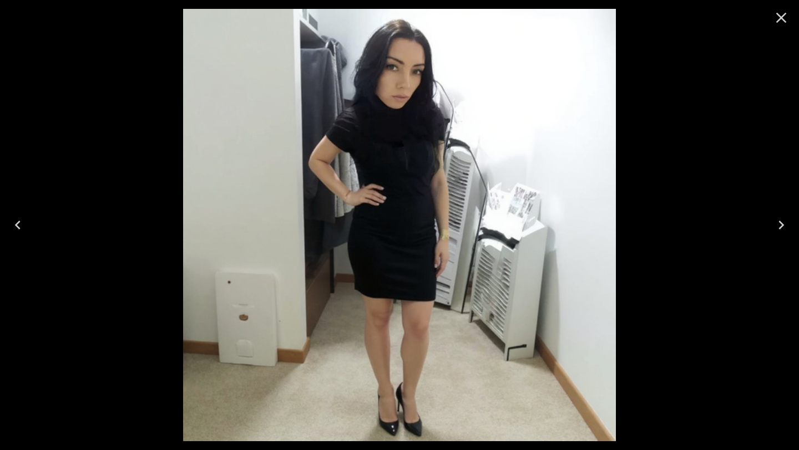
click at [784, 17] on icon "Close" at bounding box center [781, 18] width 18 height 18
